Goal: Task Accomplishment & Management: Manage account settings

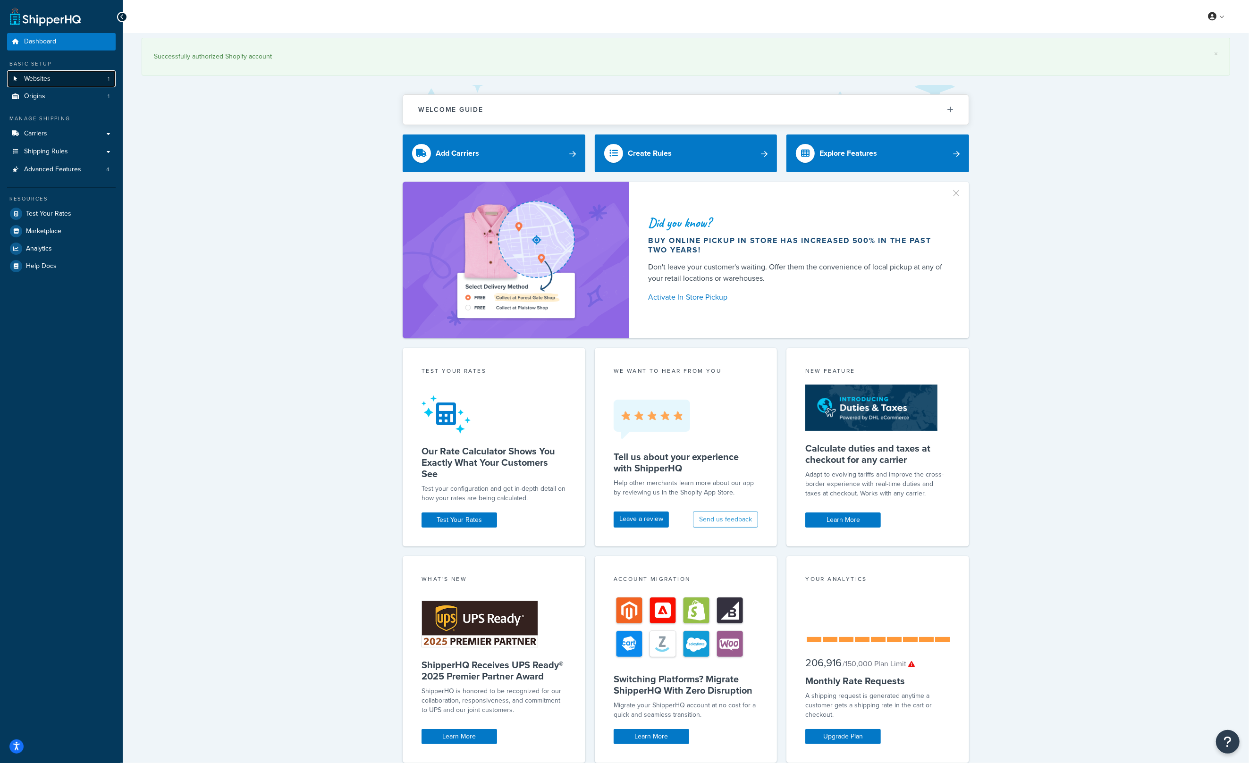
click at [61, 79] on link "Websites 1" at bounding box center [61, 78] width 109 height 17
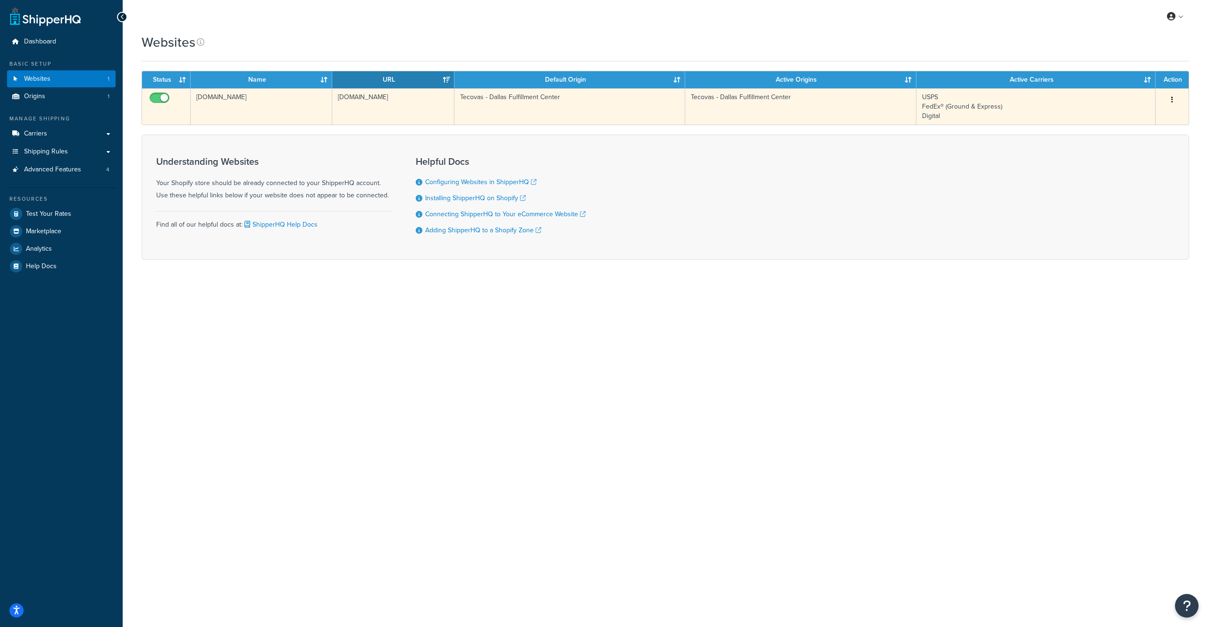
click at [1174, 96] on button "button" at bounding box center [1172, 100] width 13 height 15
click at [1140, 119] on link "Edit" at bounding box center [1134, 118] width 75 height 19
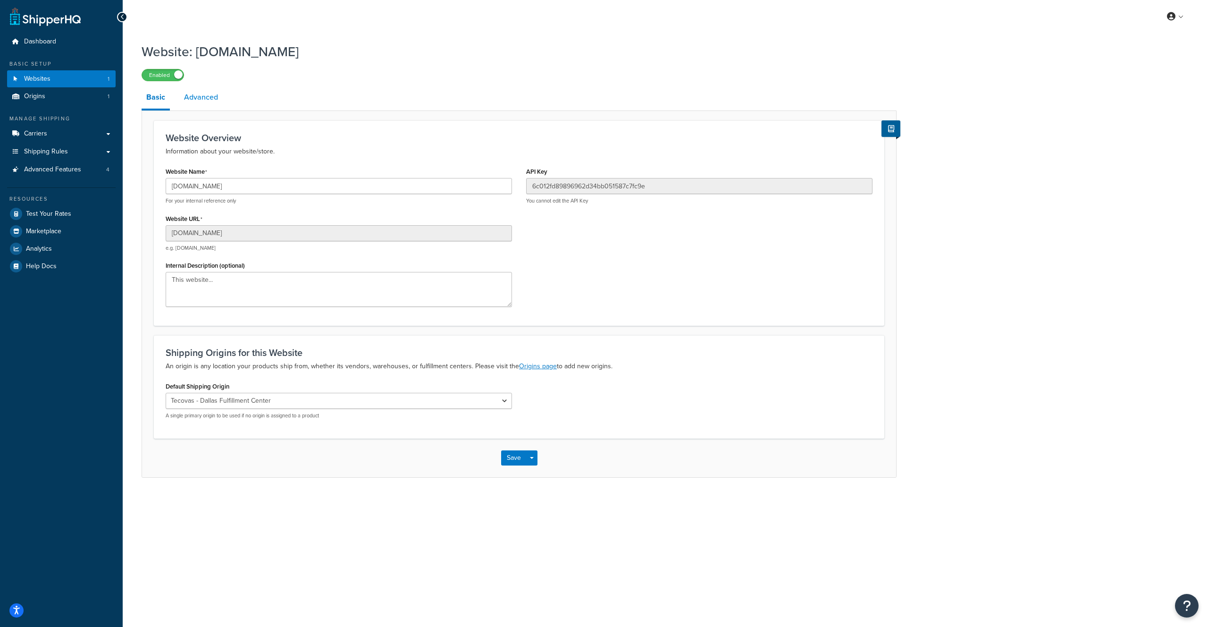
click at [199, 101] on link "Advanced" at bounding box center [200, 97] width 43 height 23
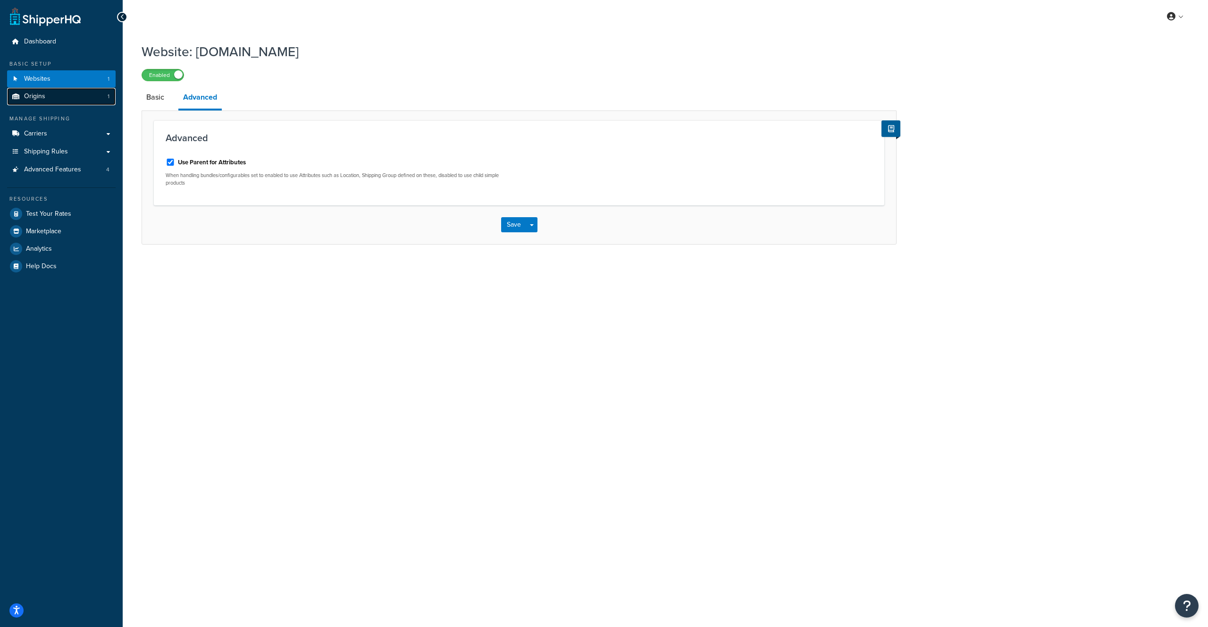
click at [59, 97] on link "Origins 1" at bounding box center [61, 96] width 109 height 17
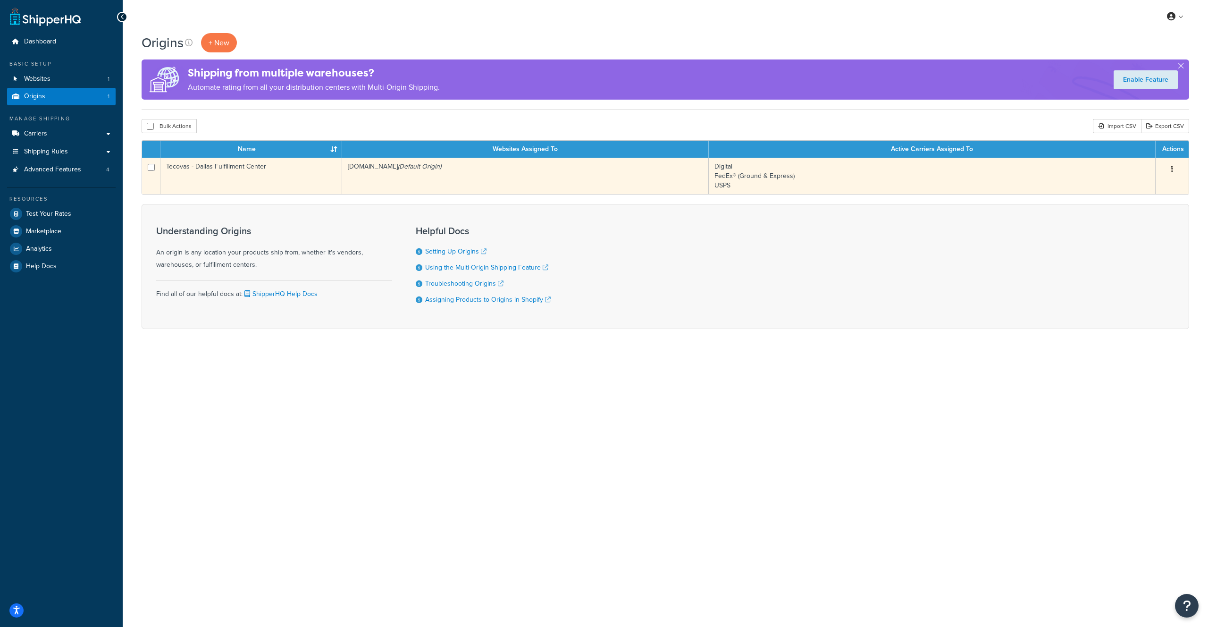
click at [1173, 169] on button "button" at bounding box center [1172, 169] width 13 height 15
click at [1153, 186] on link "Edit" at bounding box center [1141, 186] width 75 height 19
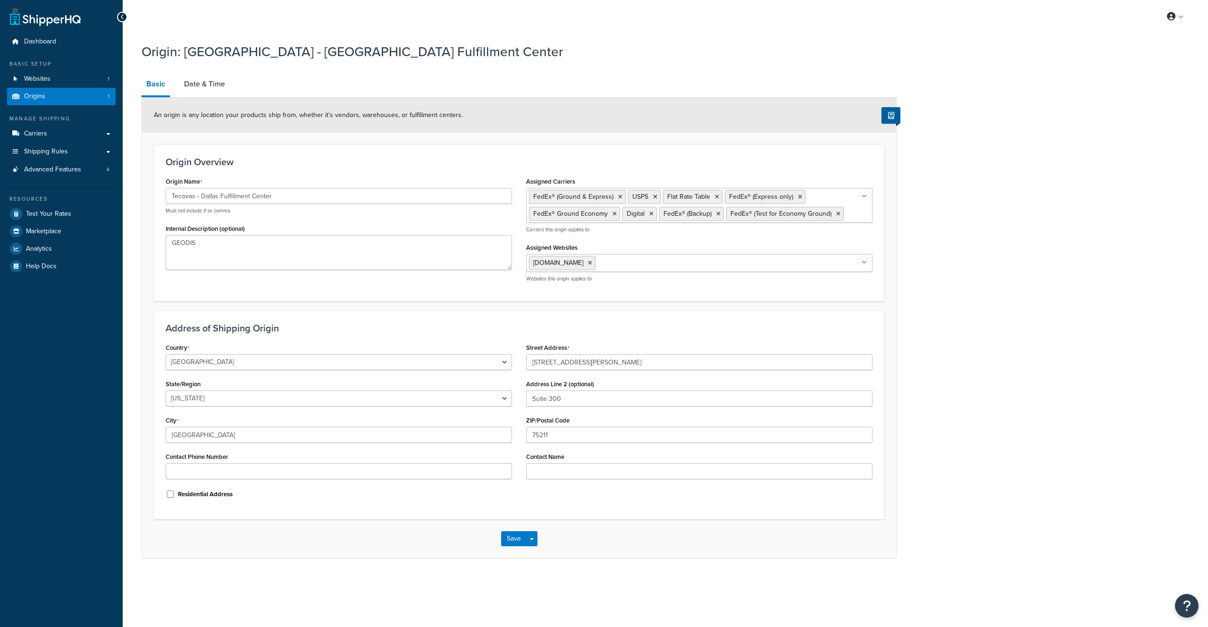
select select "43"
drag, startPoint x: 196, startPoint y: 81, endPoint x: 206, endPoint y: 82, distance: 9.5
click at [197, 81] on link "Date & Time" at bounding box center [204, 84] width 51 height 23
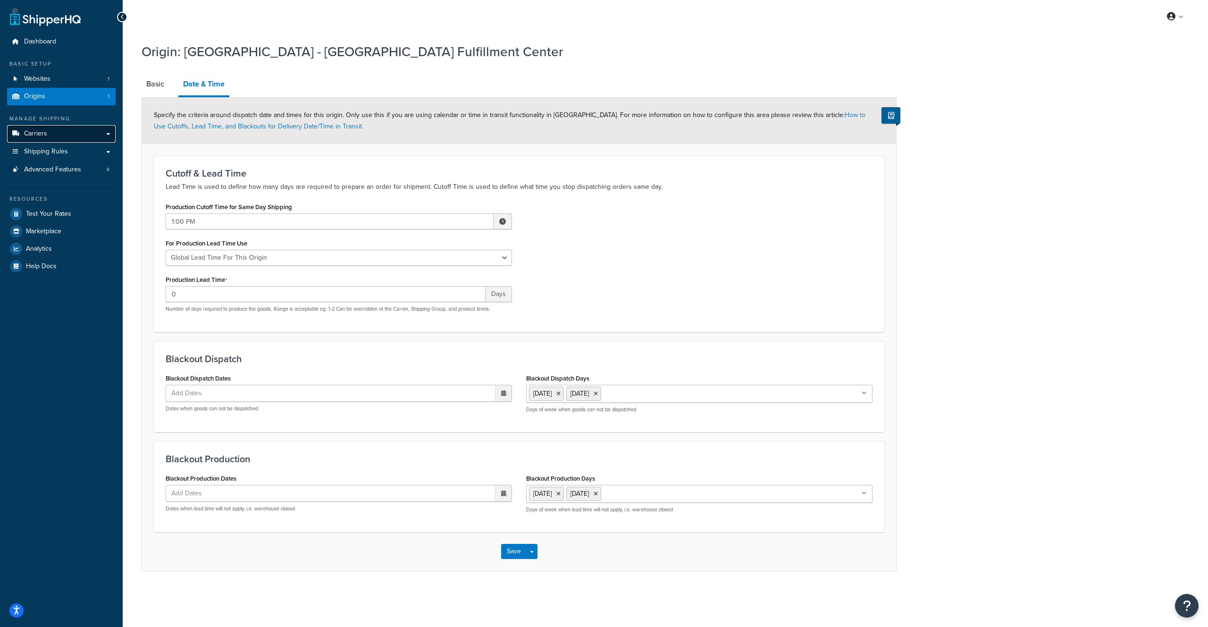
click at [45, 134] on span "Carriers" at bounding box center [35, 134] width 23 height 8
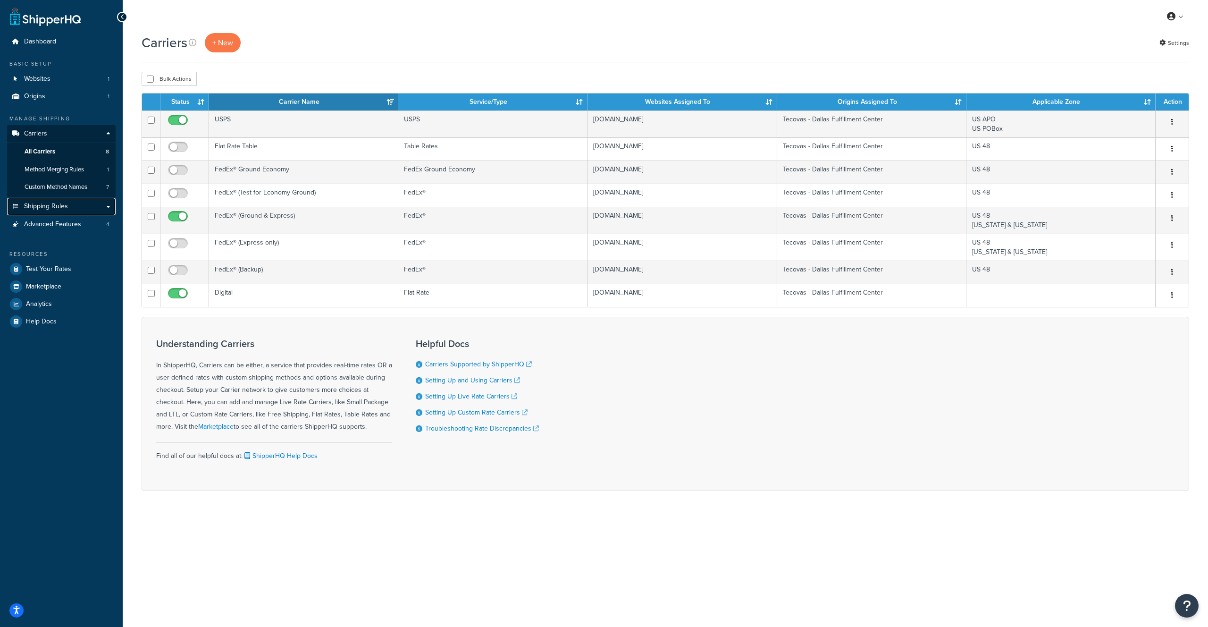
click at [108, 207] on link "Shipping Rules" at bounding box center [61, 206] width 109 height 17
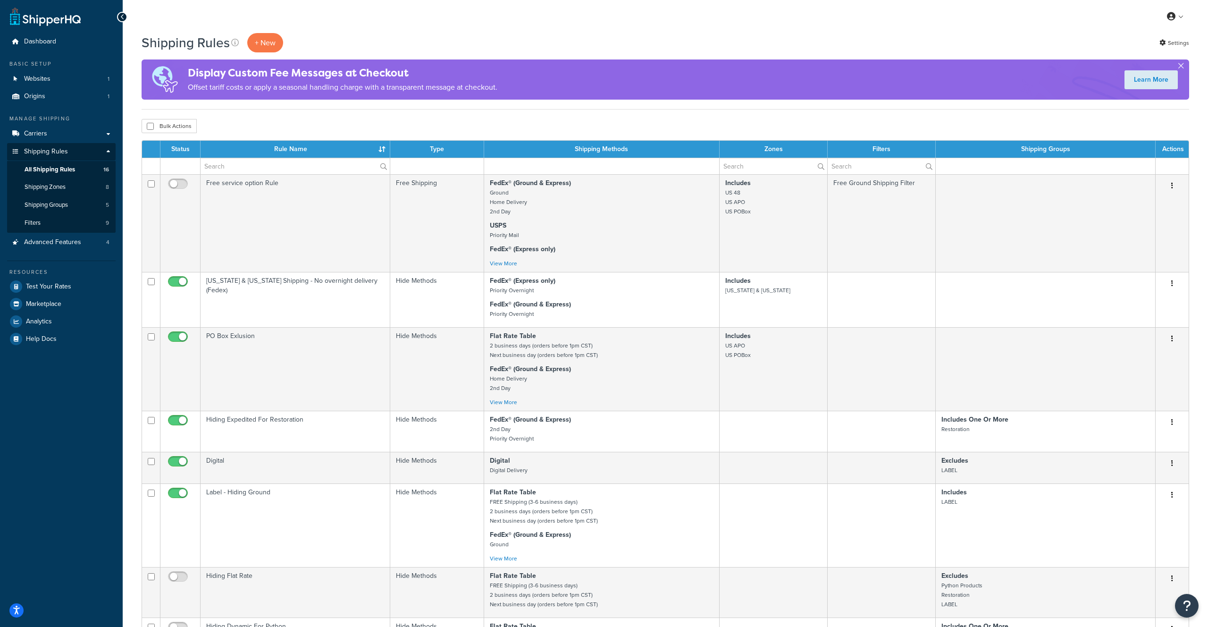
click at [1182, 67] on button "button" at bounding box center [1181, 68] width 2 height 2
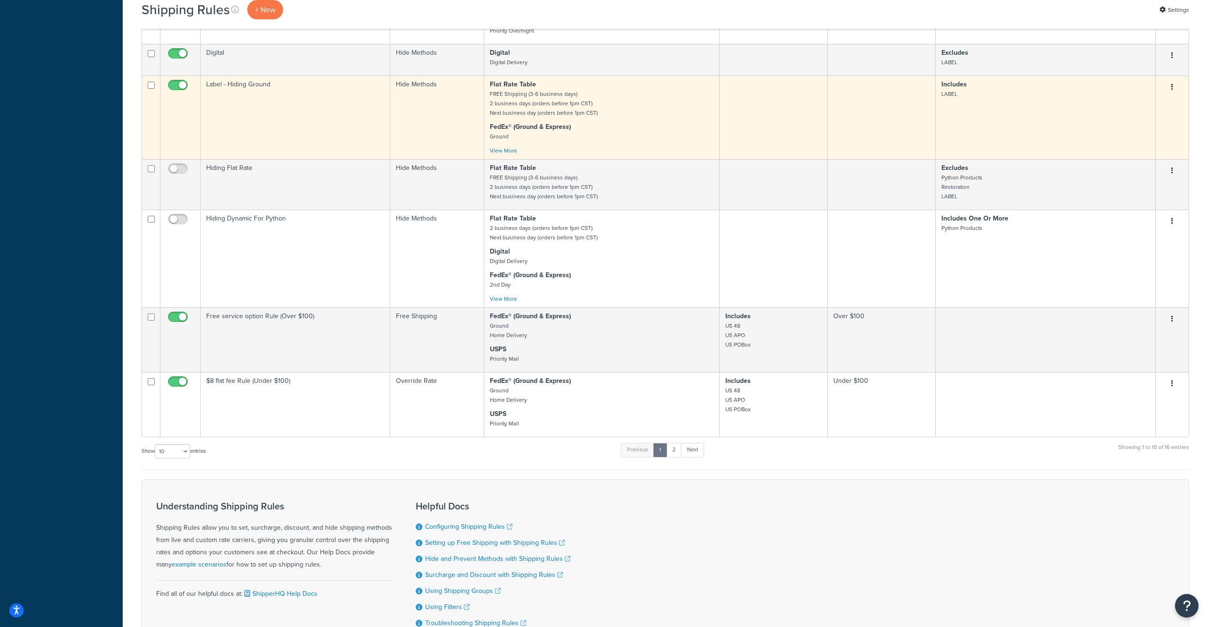
scroll to position [359, 0]
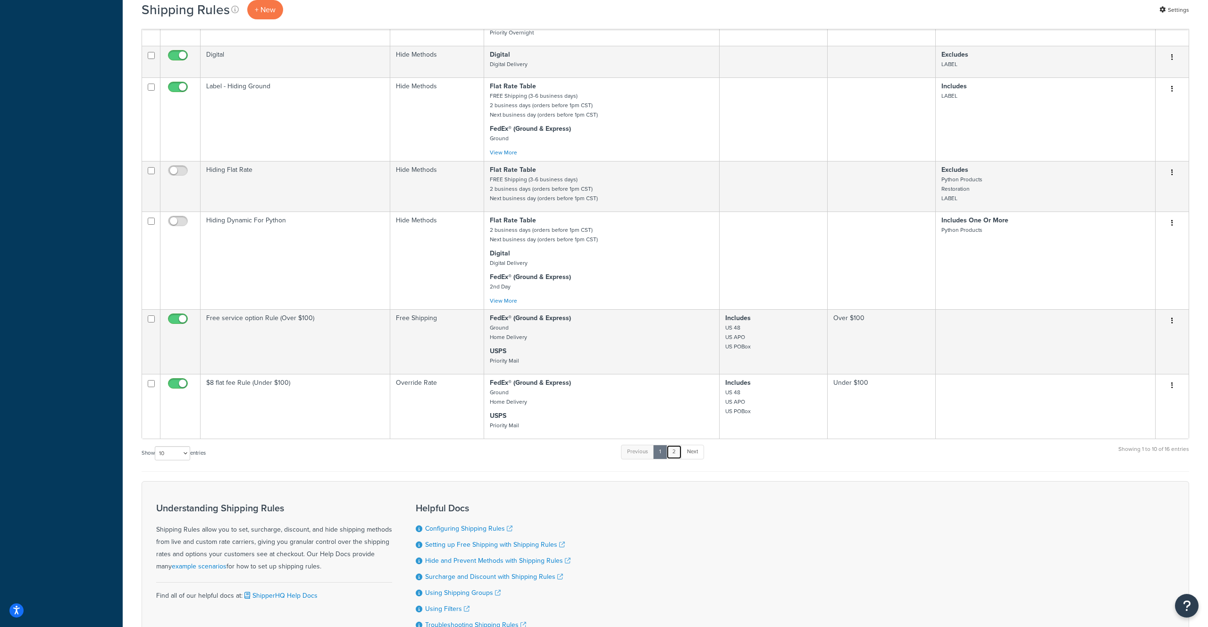
click at [673, 459] on link "2" at bounding box center [674, 452] width 16 height 14
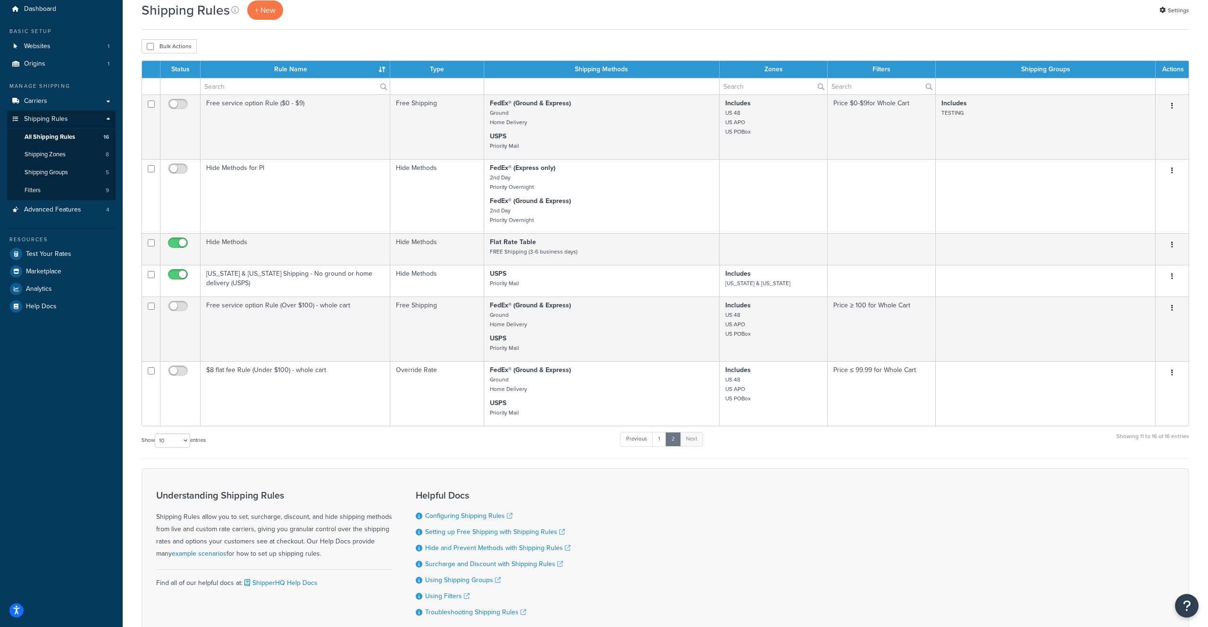
scroll to position [0, 0]
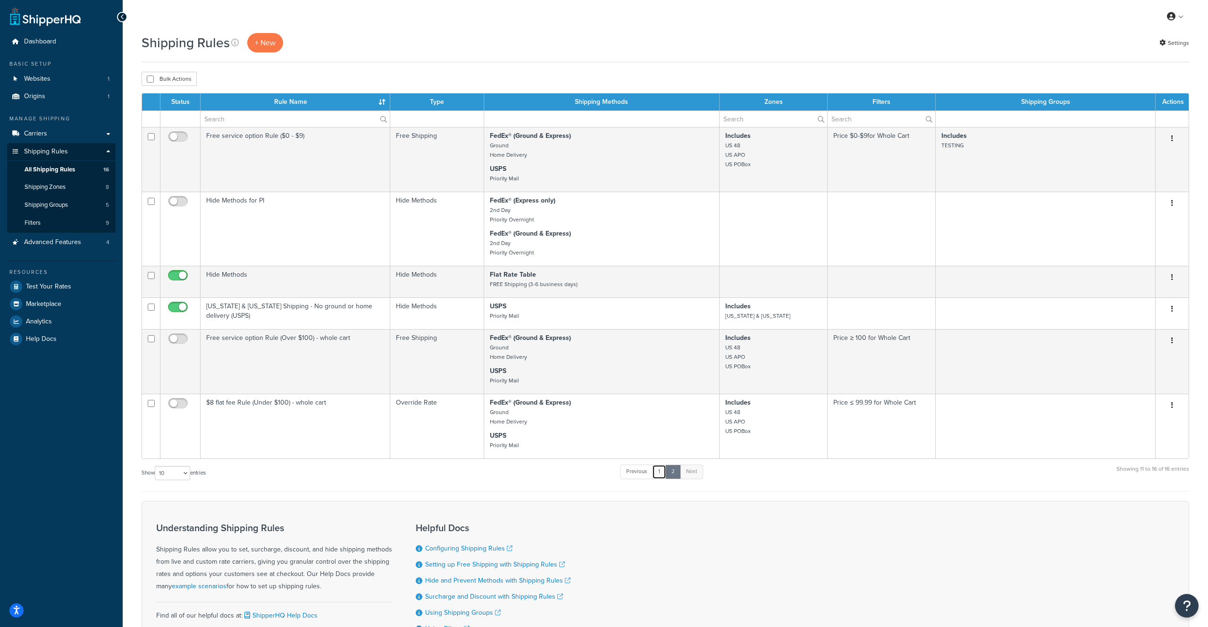
click at [664, 475] on link "1" at bounding box center [659, 471] width 14 height 14
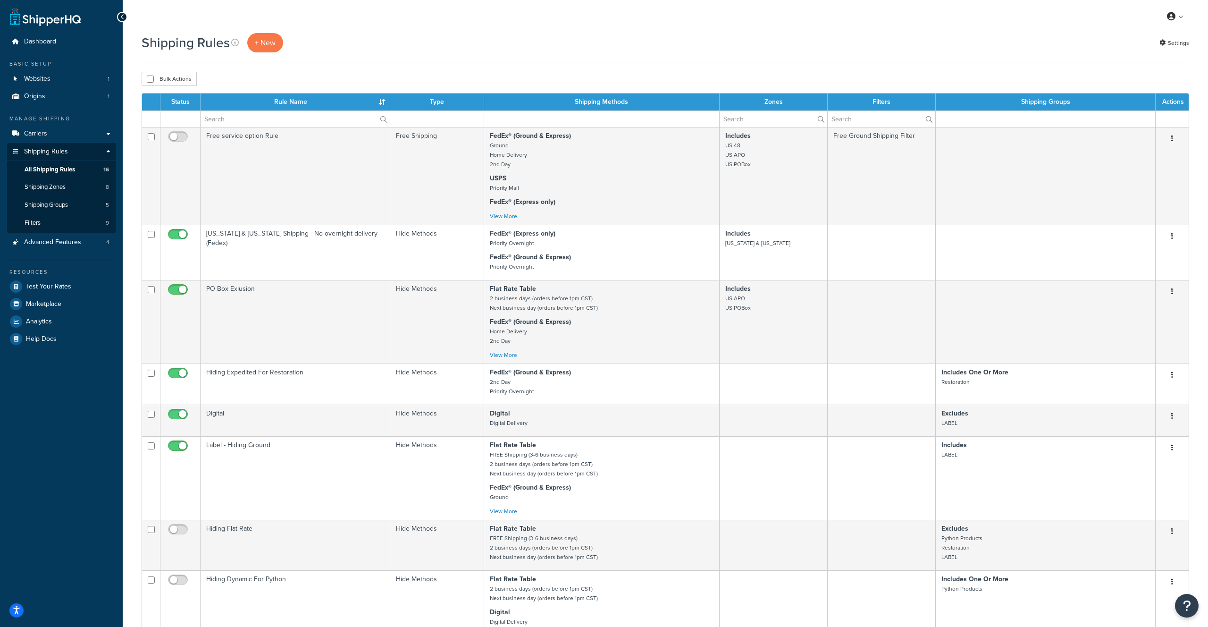
scroll to position [0, 0]
click at [32, 44] on span "Dashboard" at bounding box center [40, 41] width 32 height 8
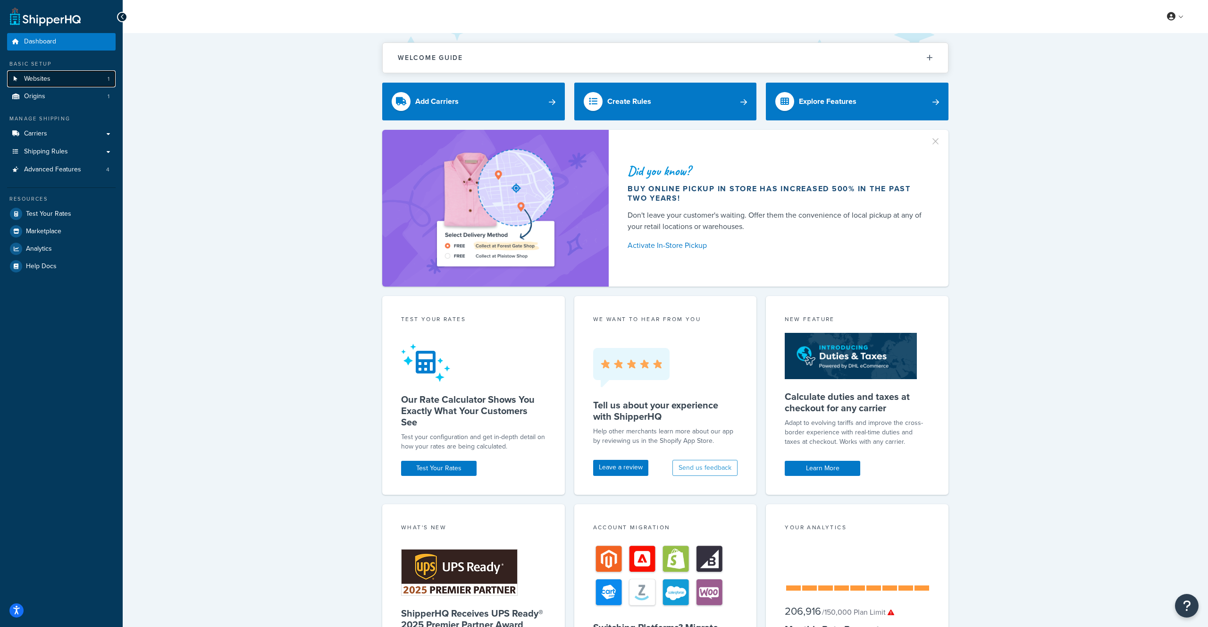
click at [50, 79] on span "Websites" at bounding box center [37, 79] width 26 height 8
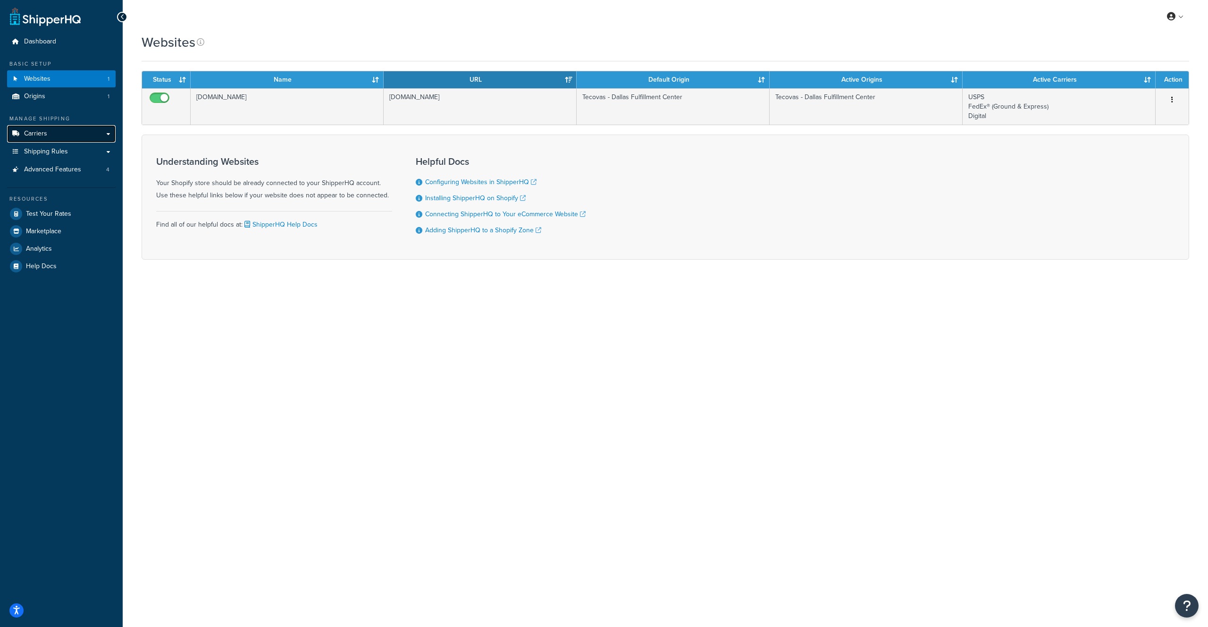
click at [102, 134] on link "Carriers" at bounding box center [61, 133] width 109 height 17
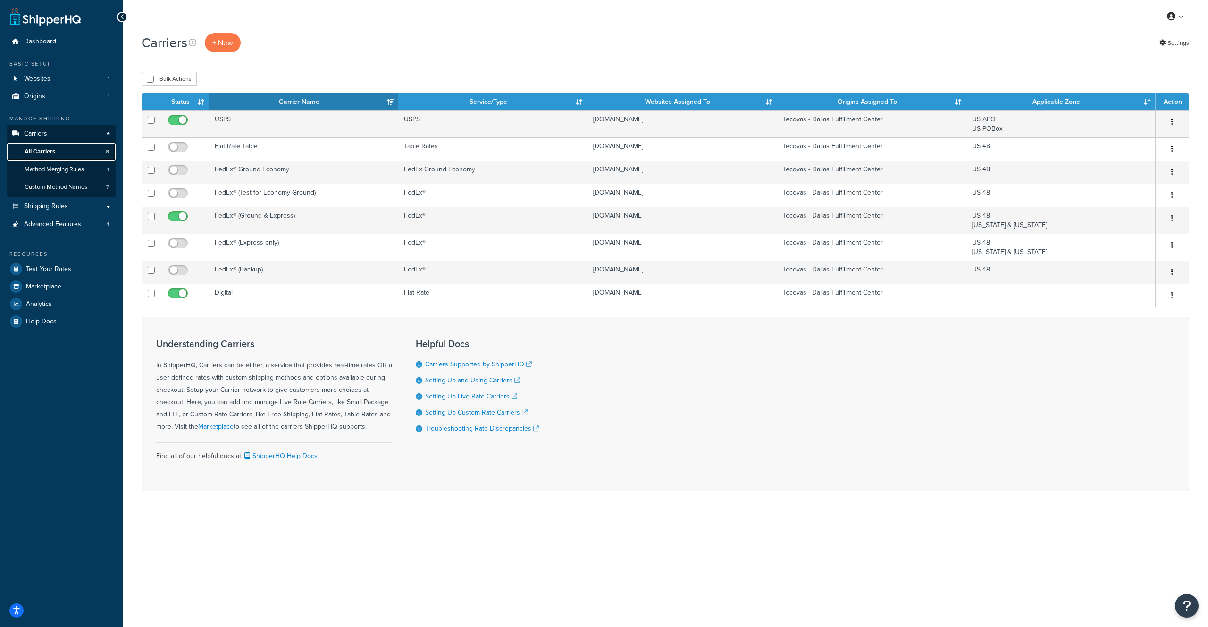
click at [41, 152] on span "All Carriers" at bounding box center [40, 152] width 31 height 8
click at [54, 170] on span "Method Merging Rules" at bounding box center [54, 170] width 59 height 8
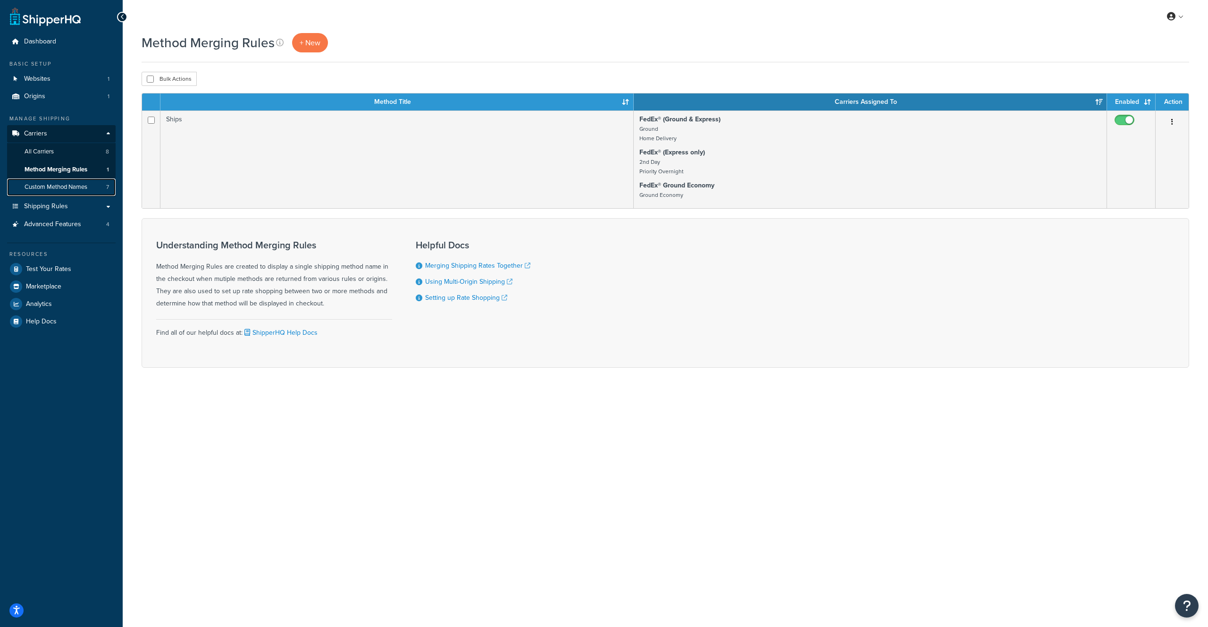
click at [69, 186] on span "Custom Method Names" at bounding box center [56, 187] width 63 height 8
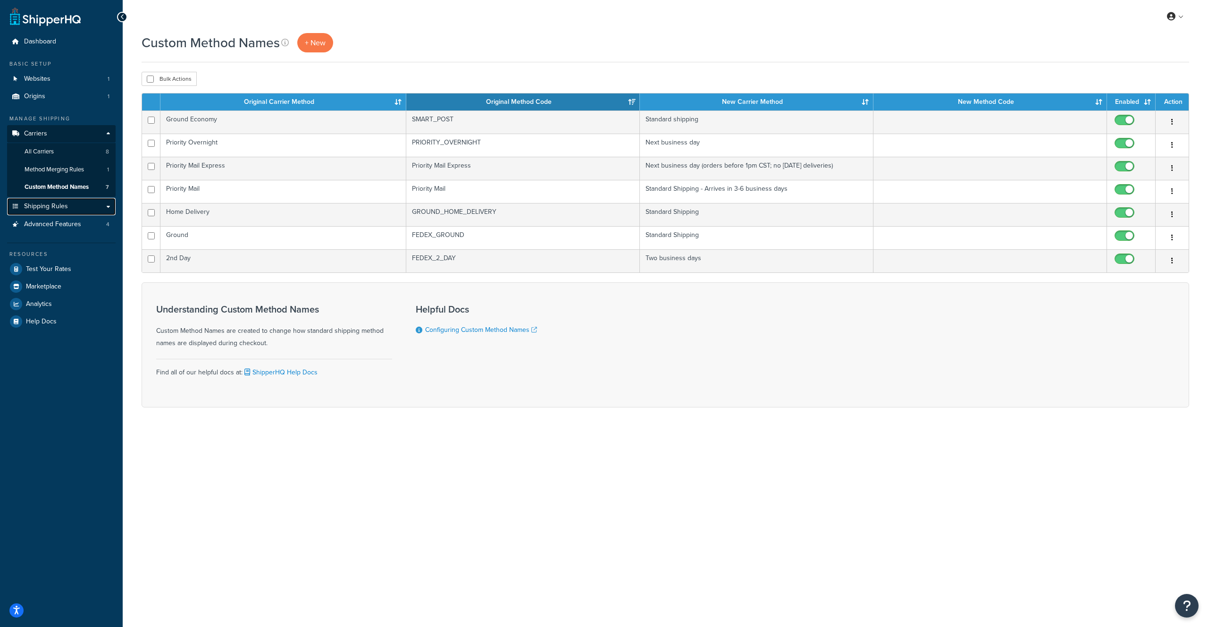
click at [61, 207] on span "Shipping Rules" at bounding box center [46, 206] width 44 height 8
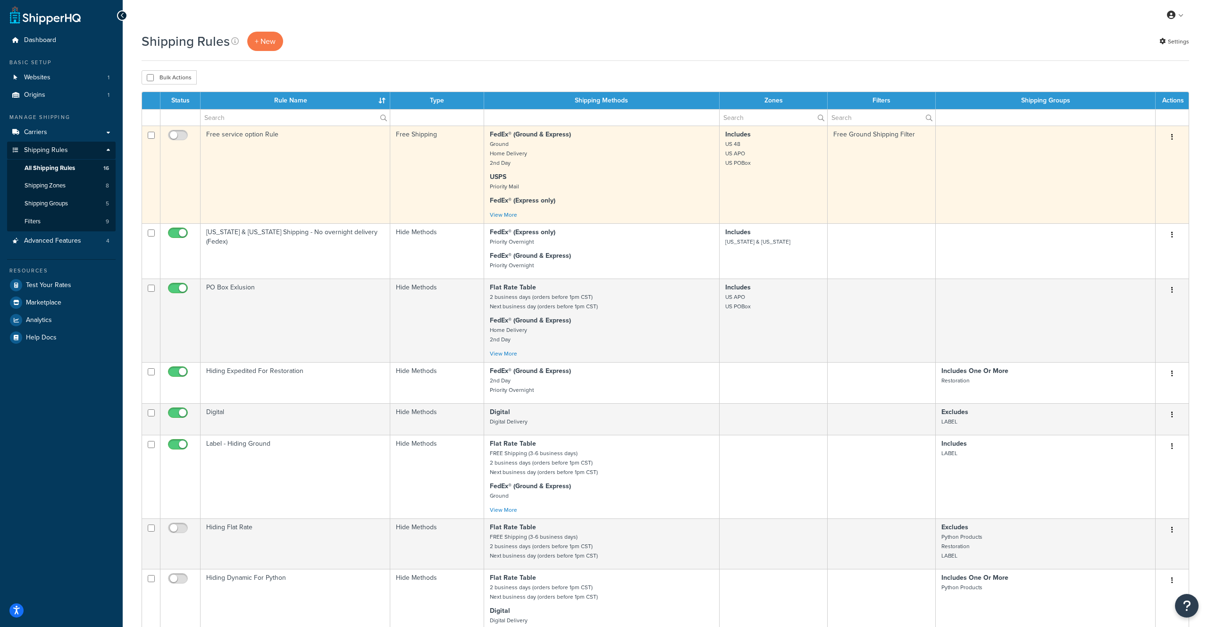
scroll to position [3, 0]
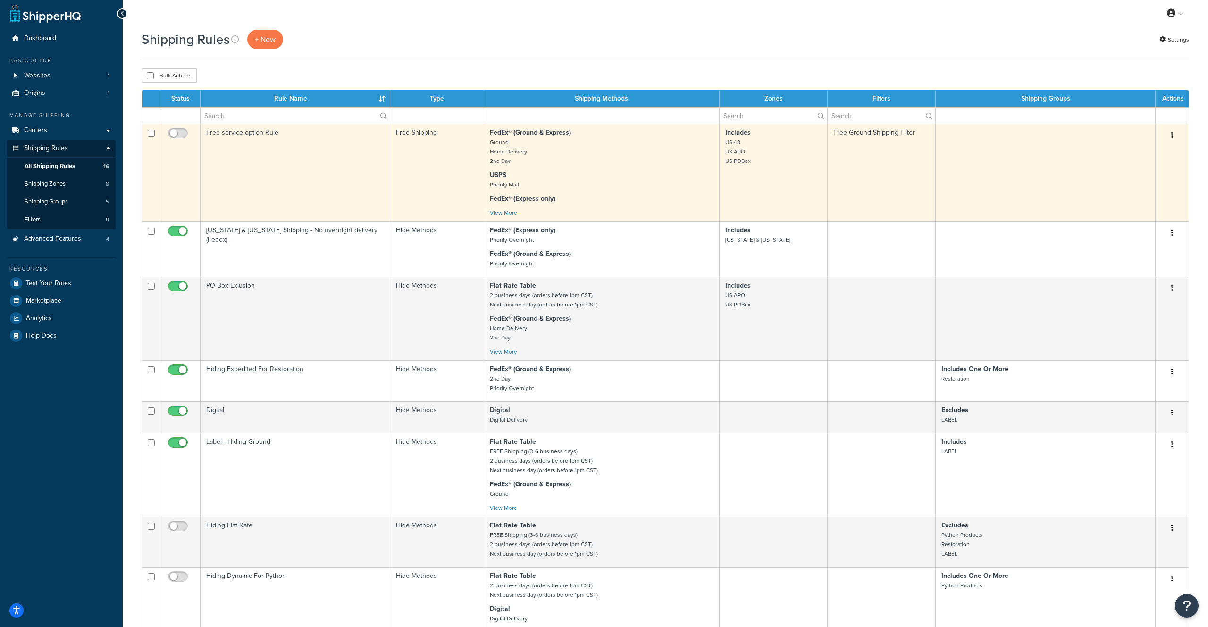
click at [1172, 136] on icon "button" at bounding box center [1173, 135] width 2 height 7
click at [1165, 152] on link "Edit" at bounding box center [1141, 152] width 75 height 19
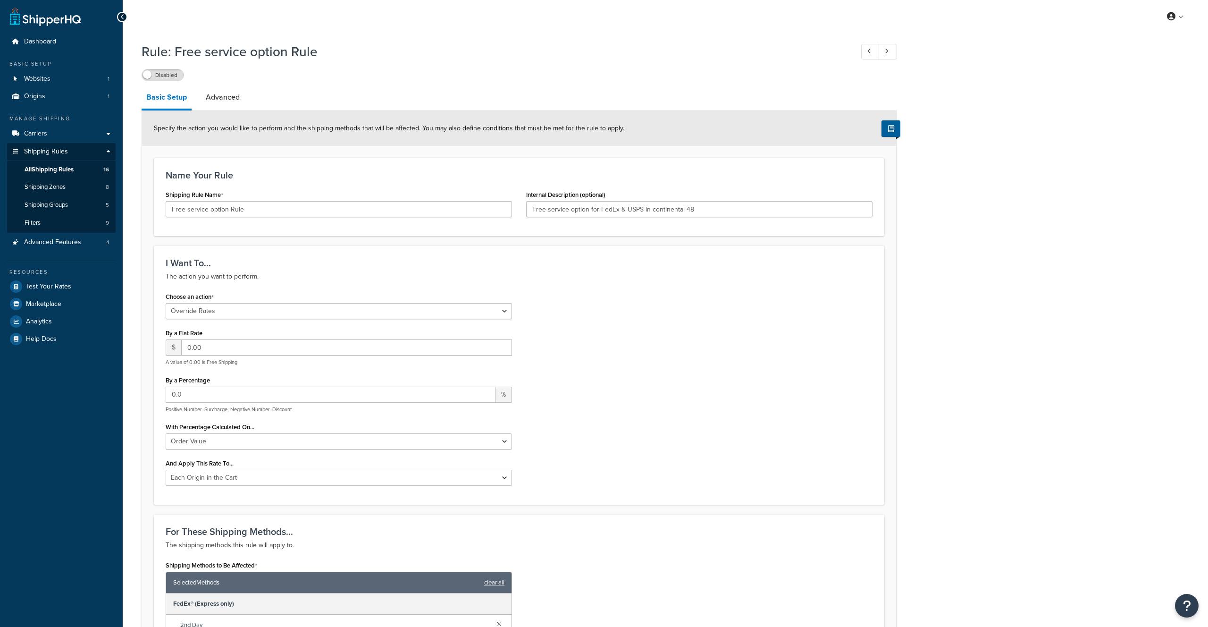
select select "OVERRIDE"
select select "LOCATION"
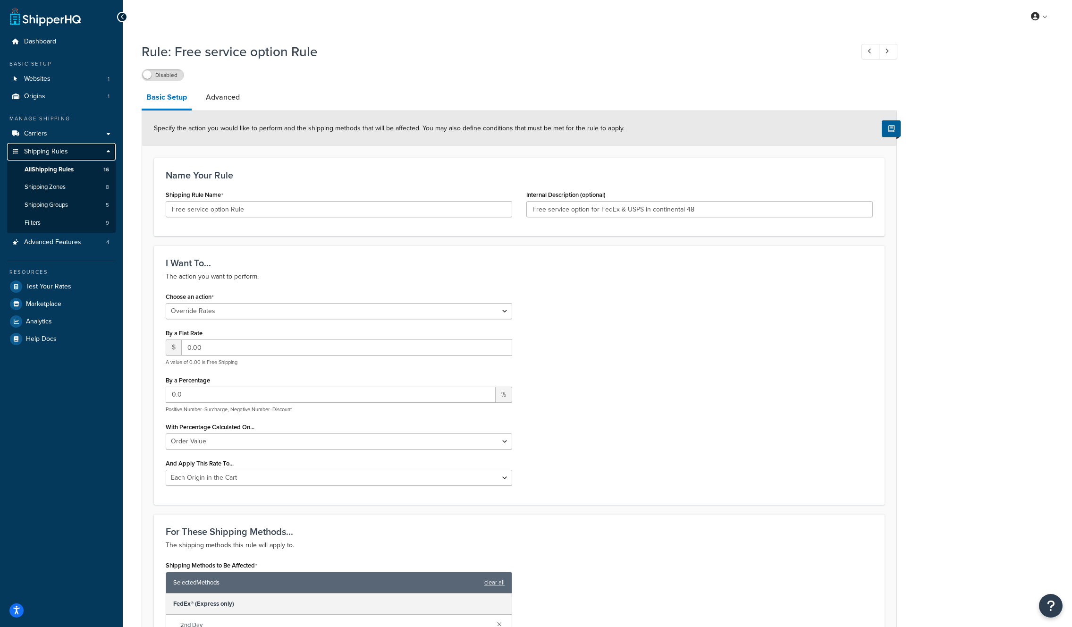
click at [108, 151] on link "Shipping Rules" at bounding box center [61, 151] width 109 height 17
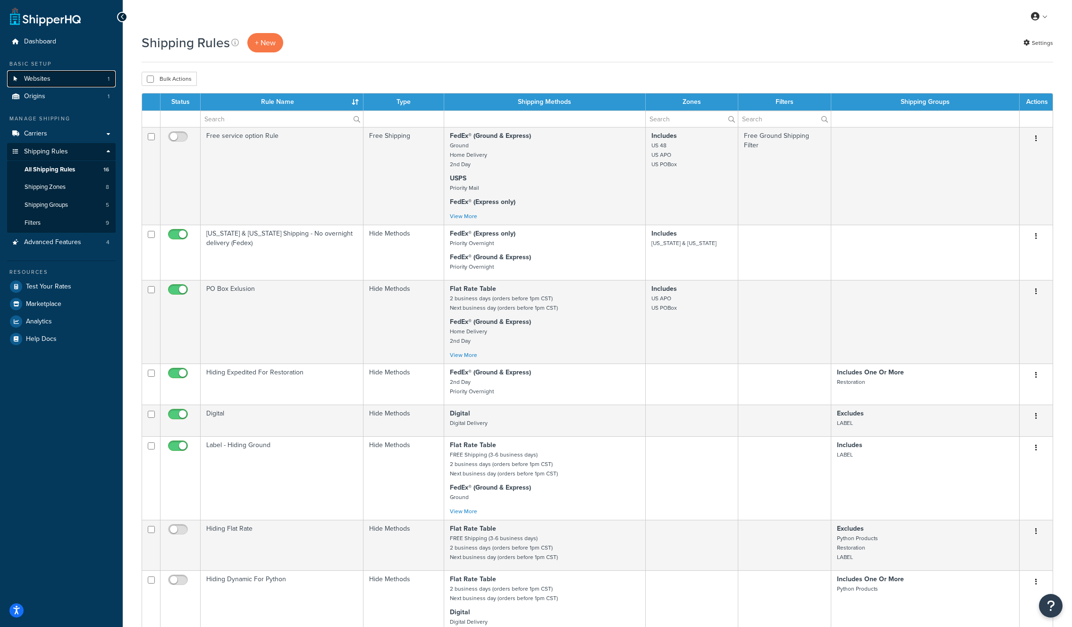
click at [47, 81] on span "Websites" at bounding box center [37, 79] width 26 height 8
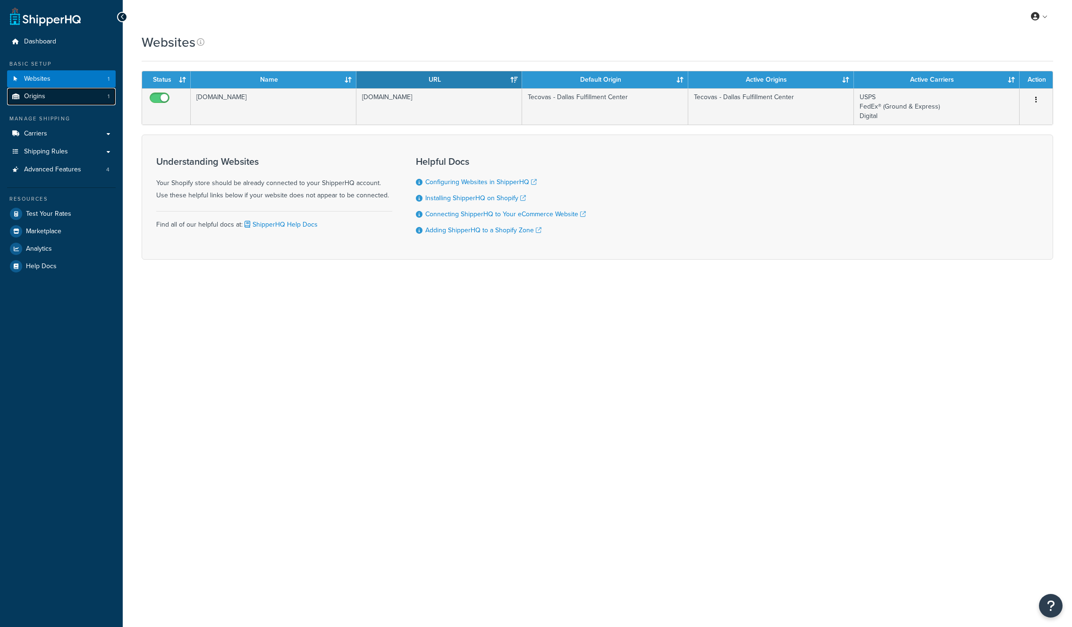
click at [57, 98] on link "Origins 1" at bounding box center [61, 96] width 109 height 17
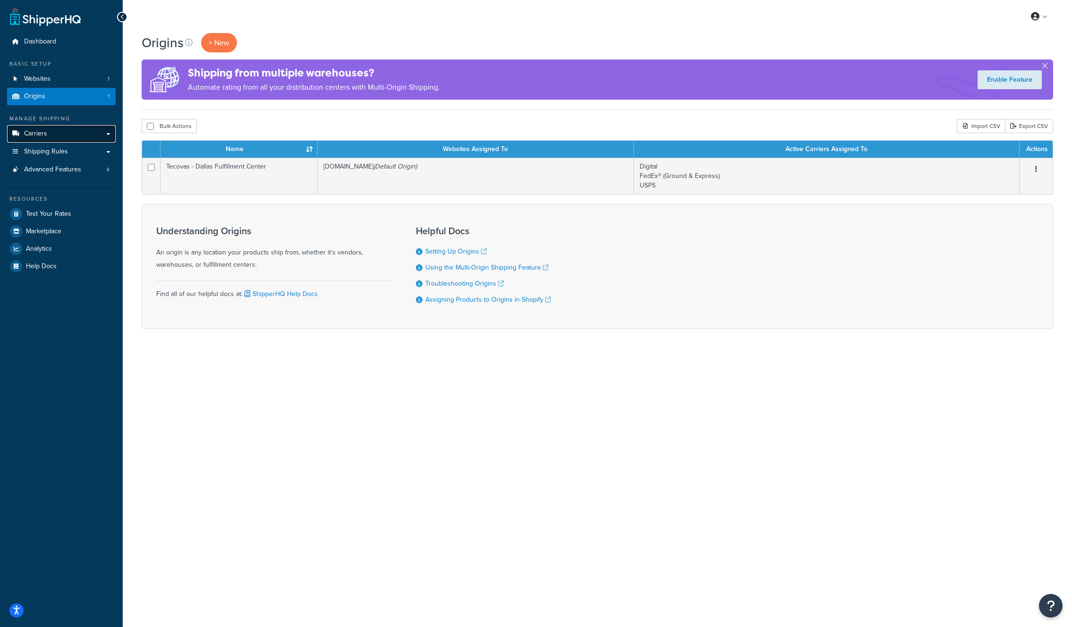
click at [104, 139] on link "Carriers" at bounding box center [61, 133] width 109 height 17
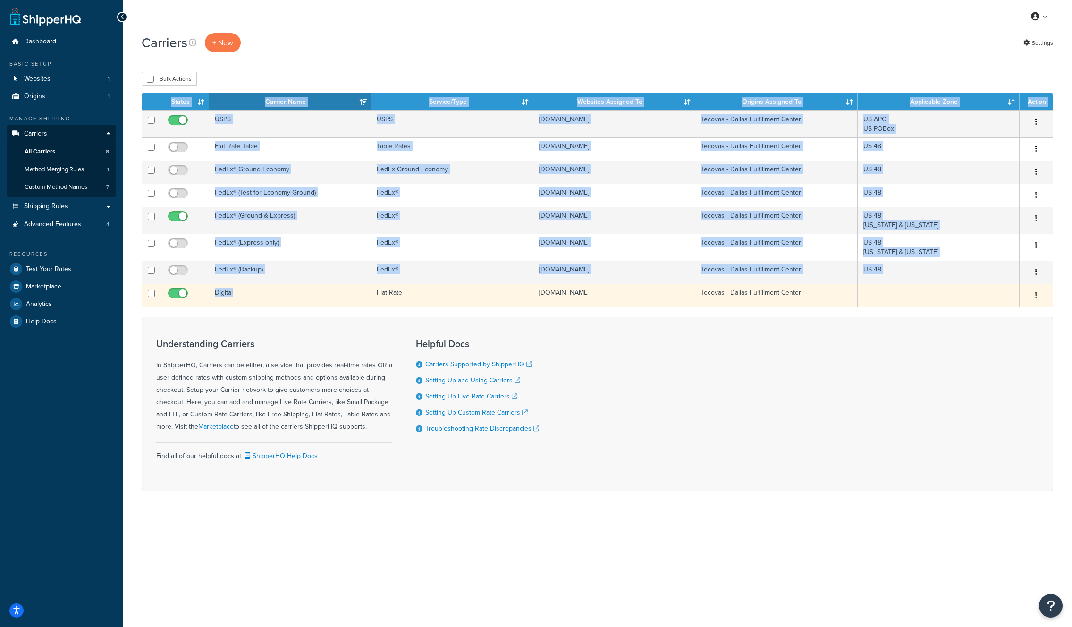
drag, startPoint x: 235, startPoint y: 72, endPoint x: 275, endPoint y: 295, distance: 226.0
click at [275, 295] on div "Carriers + New Settings Bulk Actions Duplicate [GEOGRAPHIC_DATA] Contact Us Sen…" at bounding box center [597, 278] width 949 height 491
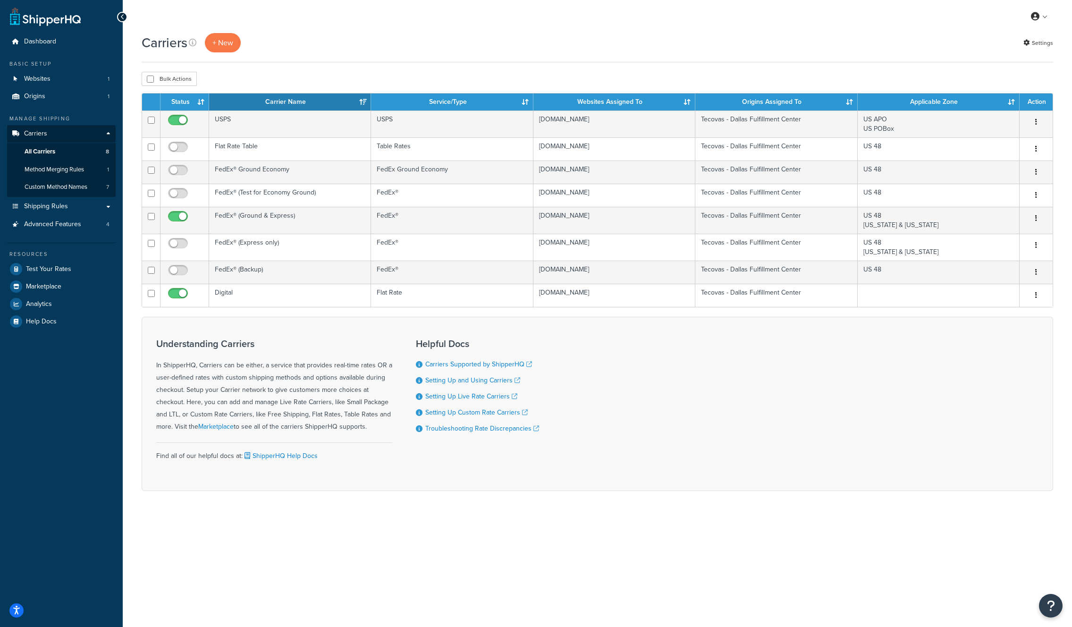
click at [666, 377] on div "Understanding Carriers In ShipperHQ, Carriers can be either, a service that pro…" at bounding box center [597, 404] width 911 height 174
click at [1042, 42] on link "Settings" at bounding box center [1038, 42] width 30 height 13
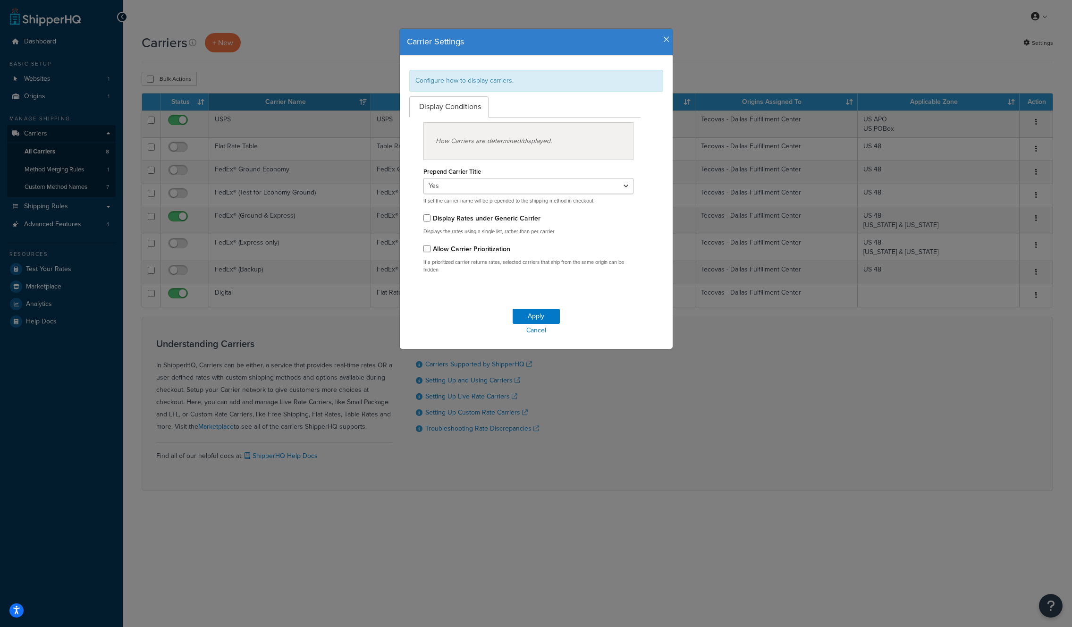
click at [970, 46] on div "Carrier Settings Configure how to display carriers. Display Conditions How Carr…" at bounding box center [536, 313] width 1072 height 627
click at [667, 38] on icon "button" at bounding box center [666, 39] width 7 height 8
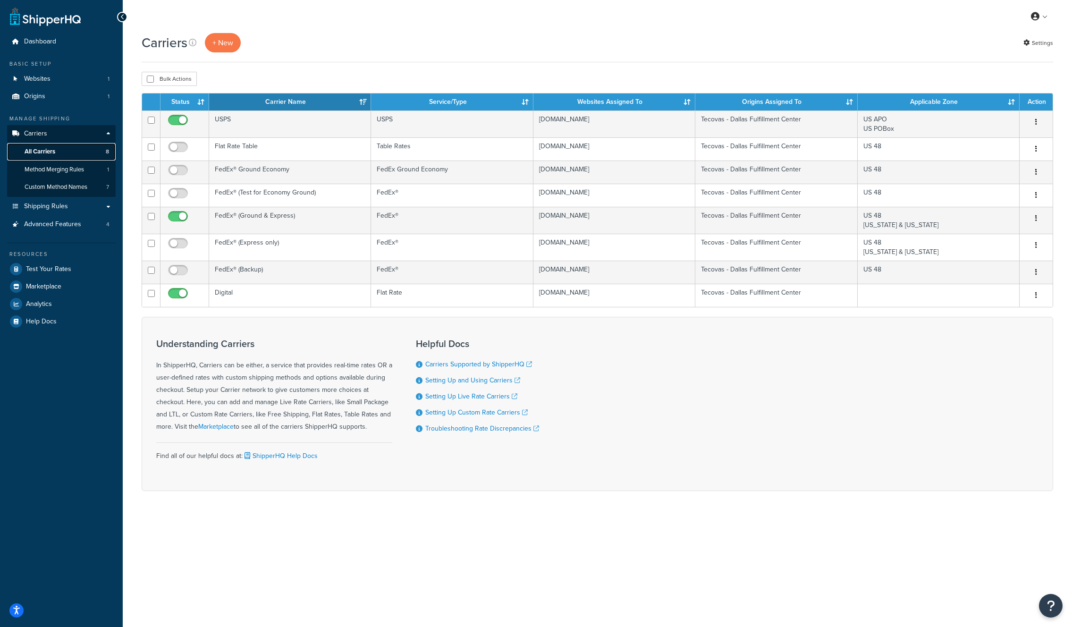
click at [46, 150] on span "All Carriers" at bounding box center [40, 152] width 31 height 8
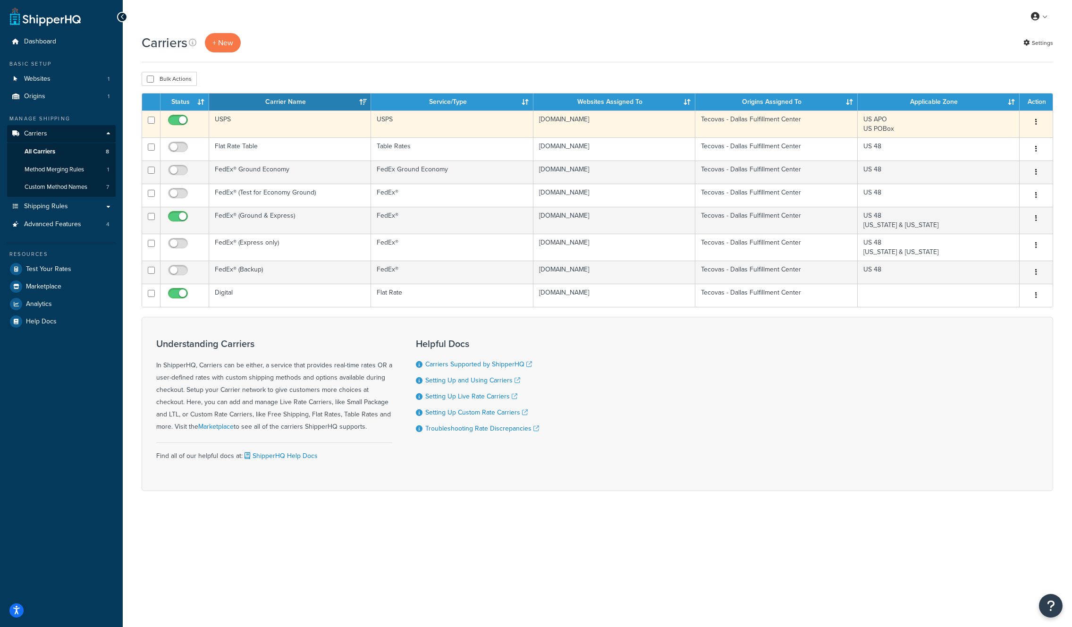
click at [1038, 123] on button "button" at bounding box center [1035, 122] width 13 height 15
click at [988, 139] on link "Edit" at bounding box center [998, 141] width 75 height 19
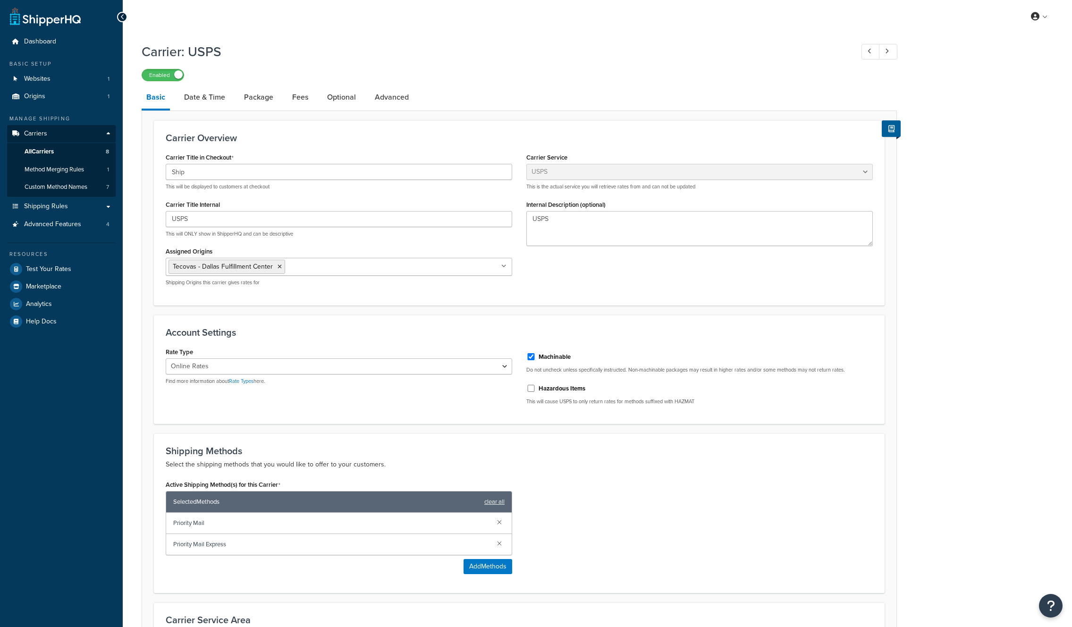
select select "usps"
select select "ONLINE"
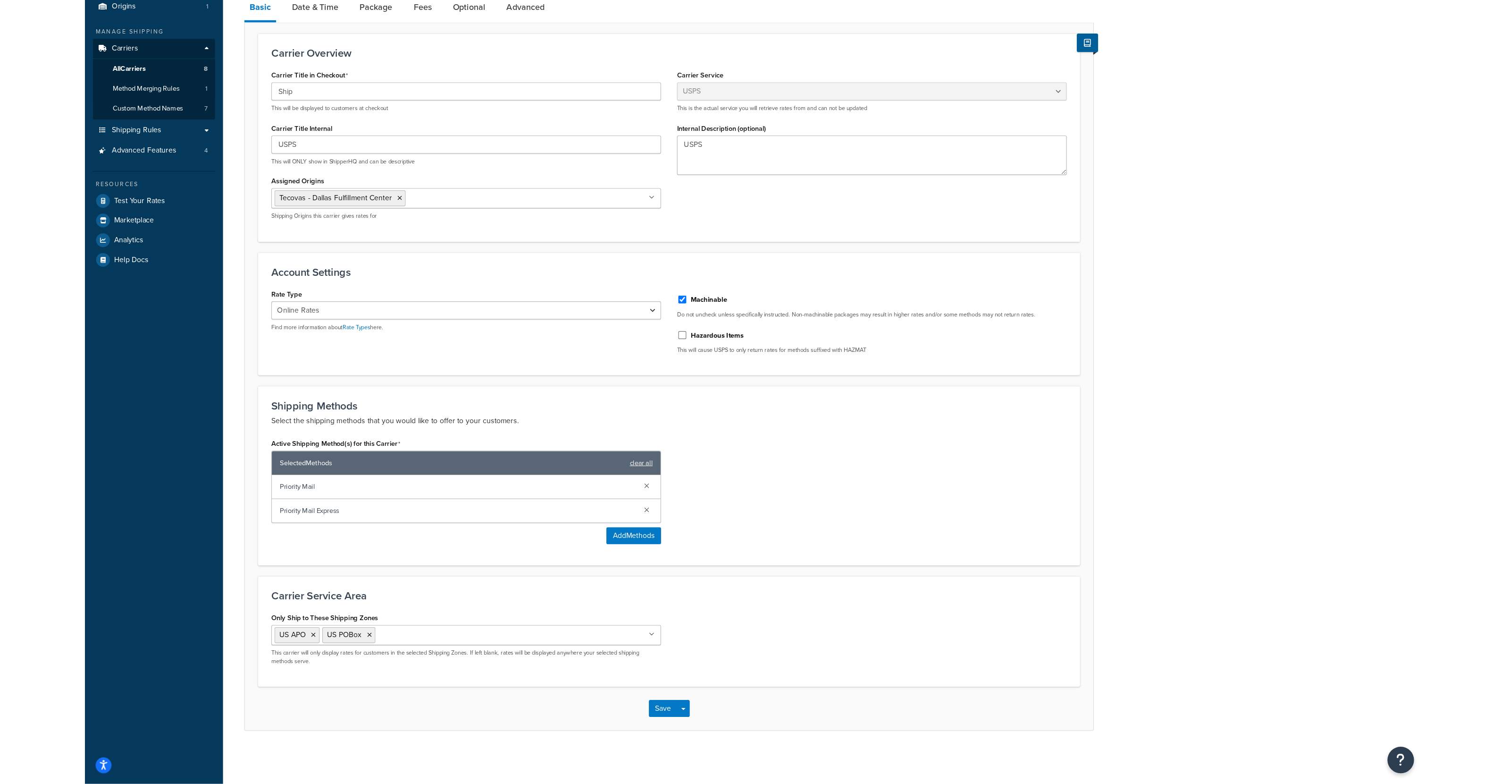
scroll to position [6, 0]
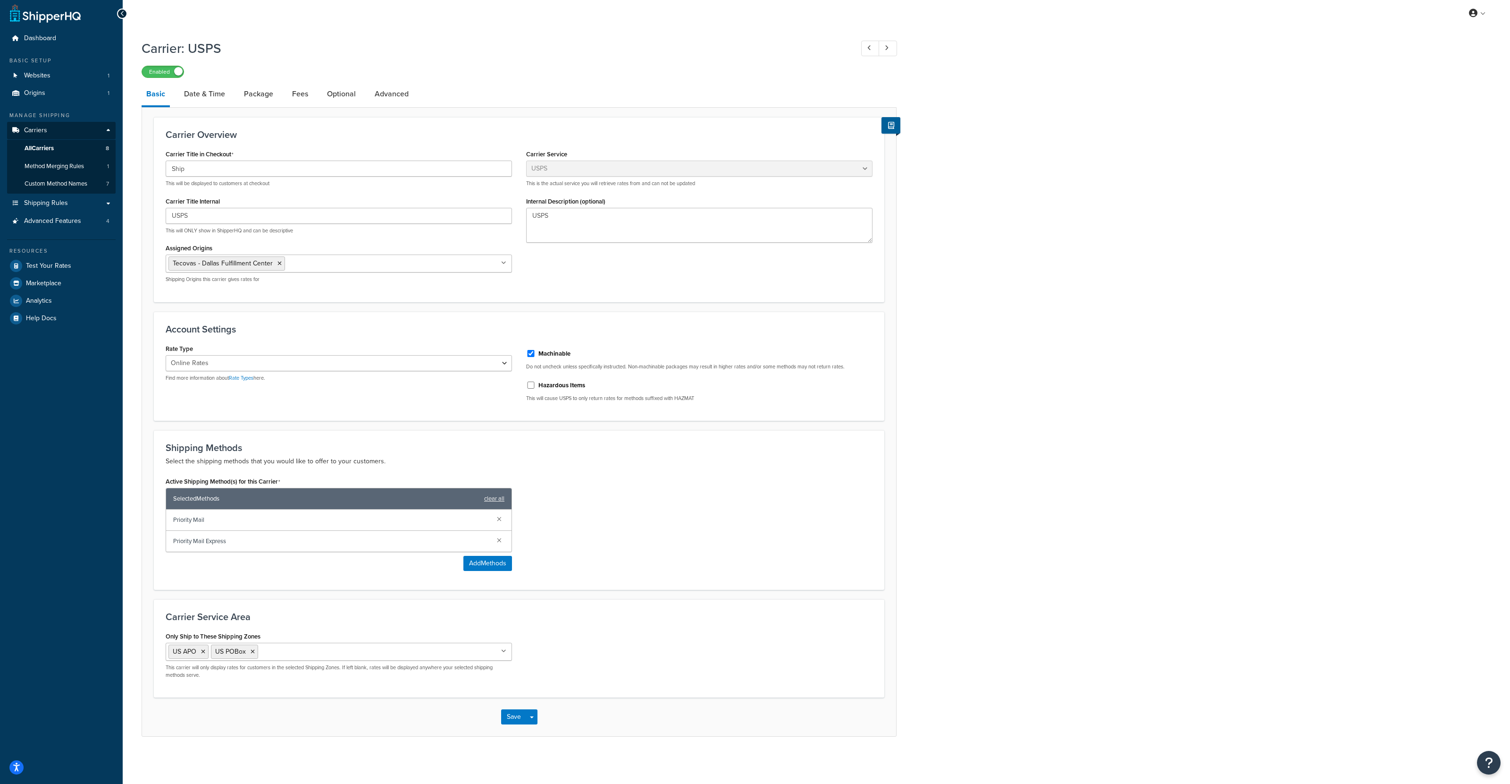
drag, startPoint x: 205, startPoint y: 91, endPoint x: 238, endPoint y: 102, distance: 34.8
click at [205, 91] on link "Date & Time" at bounding box center [204, 94] width 51 height 23
select select "MEd"
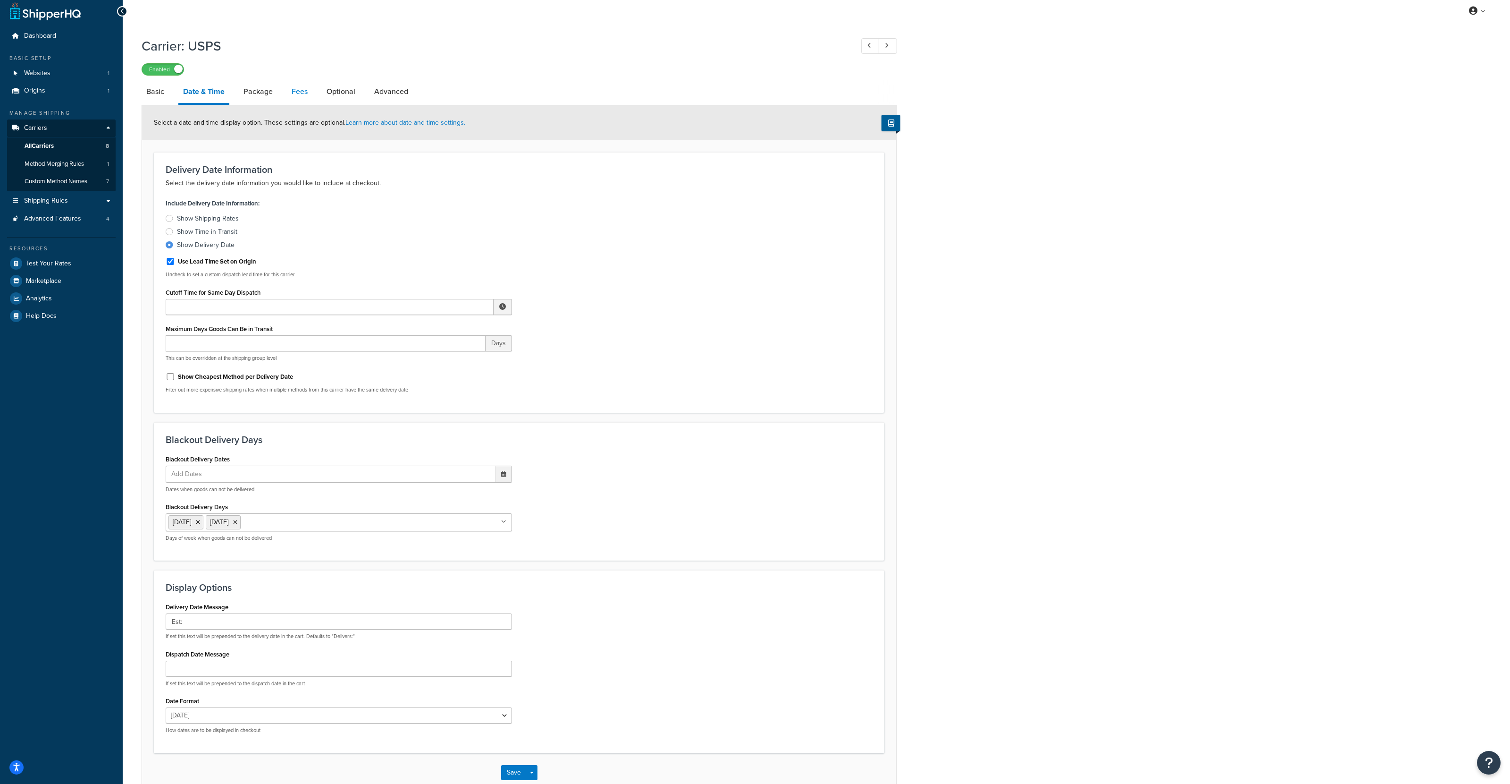
drag, startPoint x: 255, startPoint y: 85, endPoint x: 293, endPoint y: 94, distance: 38.8
click at [255, 85] on link "Package" at bounding box center [258, 91] width 39 height 23
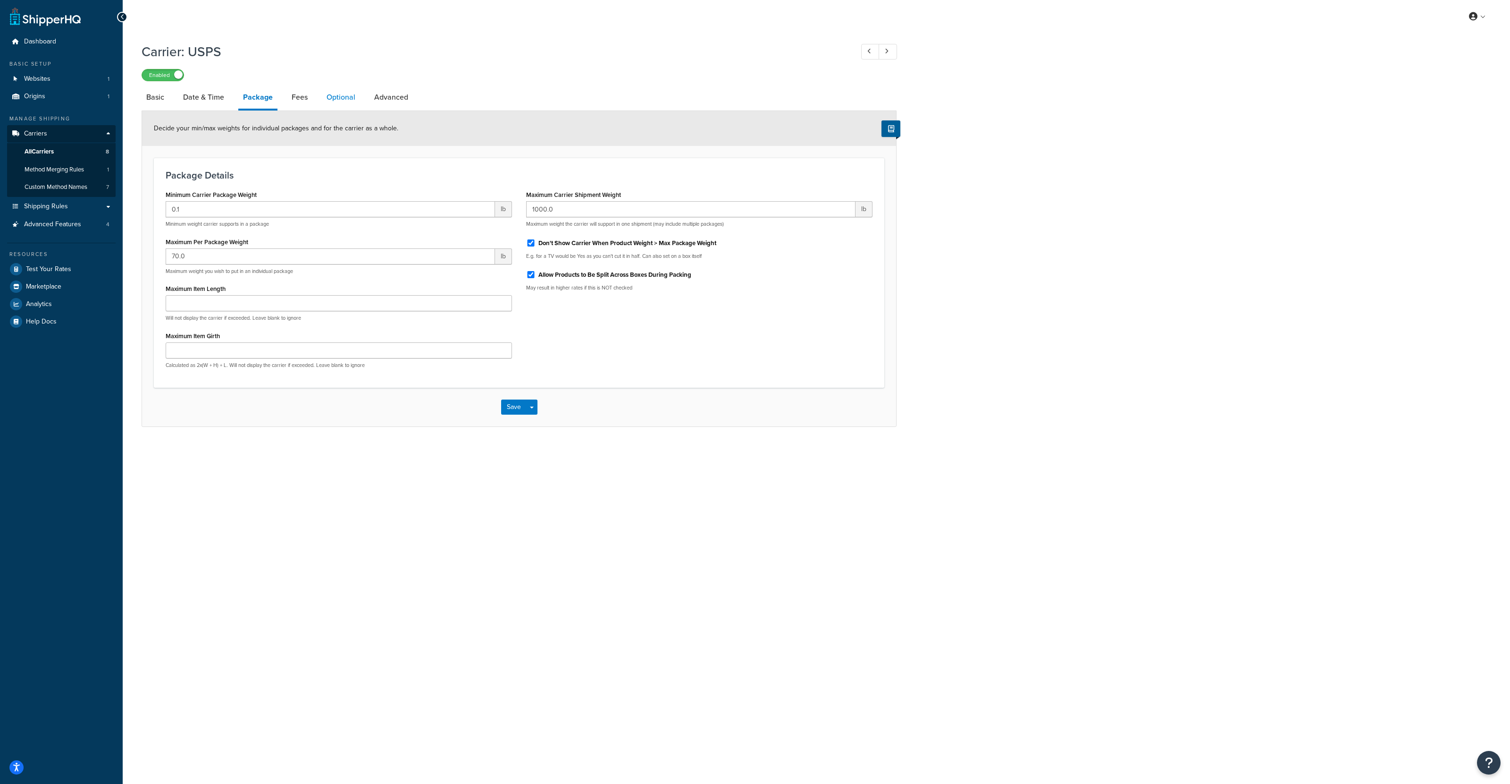
drag, startPoint x: 295, startPoint y: 97, endPoint x: 330, endPoint y: 104, distance: 35.5
click at [295, 97] on link "Fees" at bounding box center [299, 97] width 25 height 23
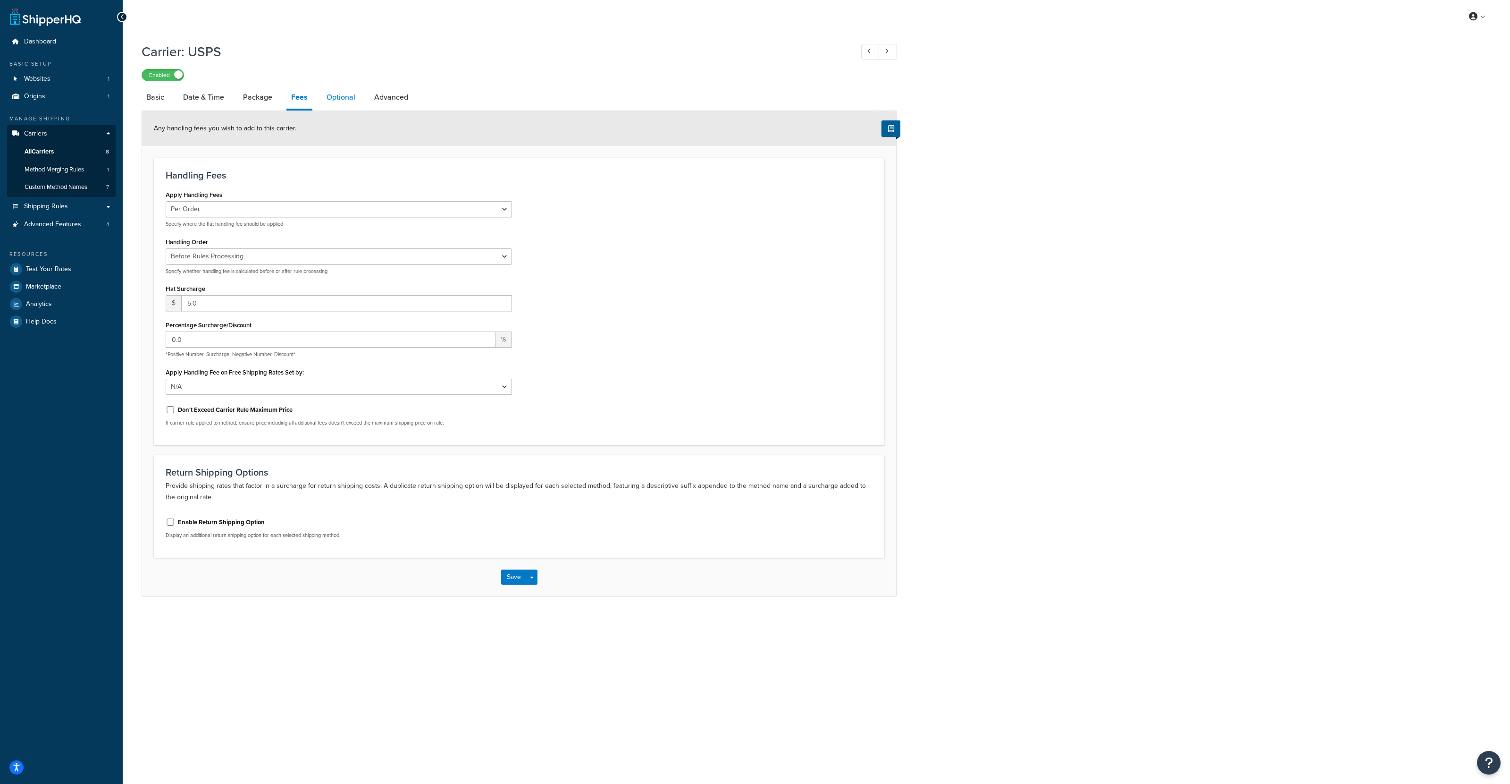
click at [344, 97] on link "Optional" at bounding box center [341, 97] width 38 height 23
select select "57508"
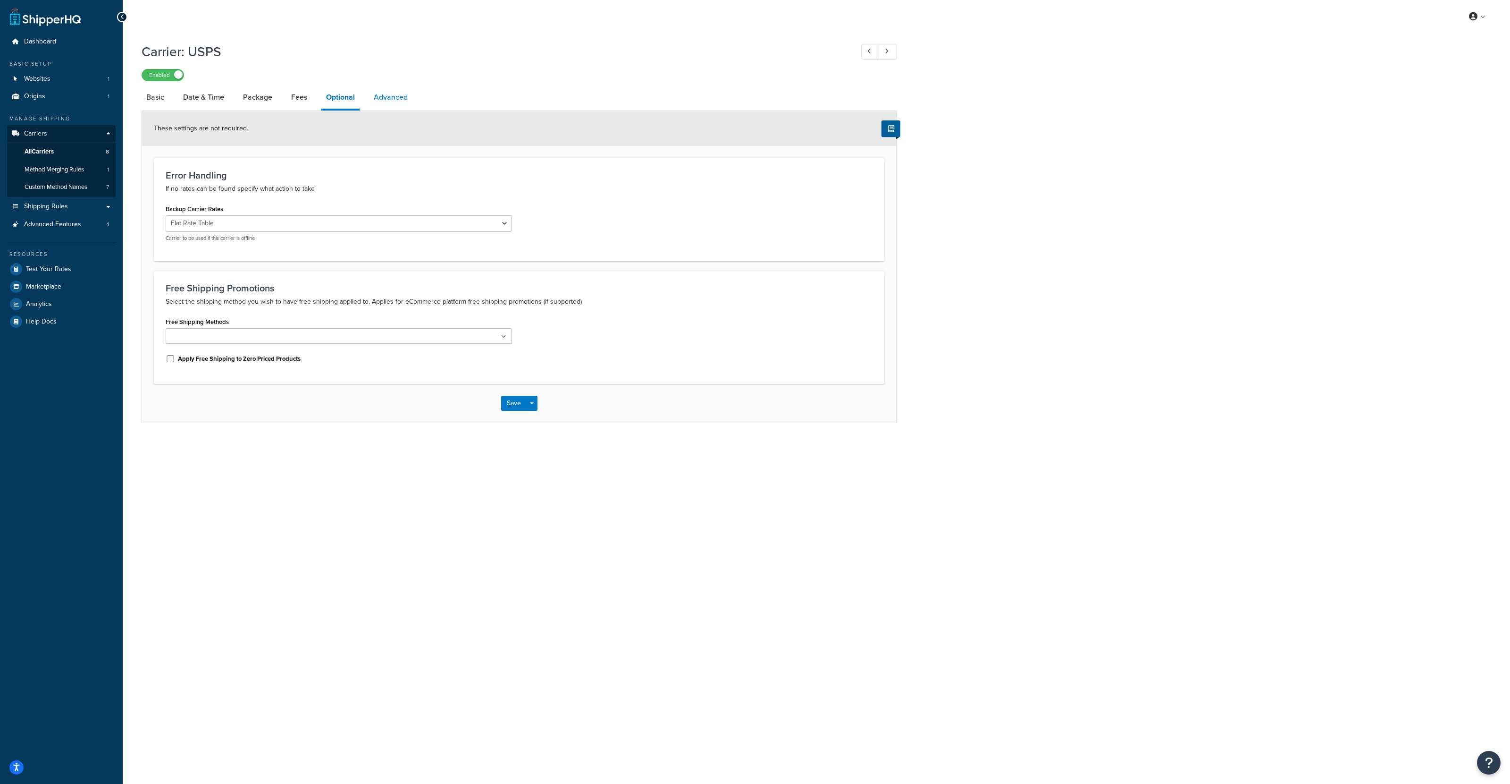
click at [398, 100] on link "Advanced" at bounding box center [390, 97] width 43 height 23
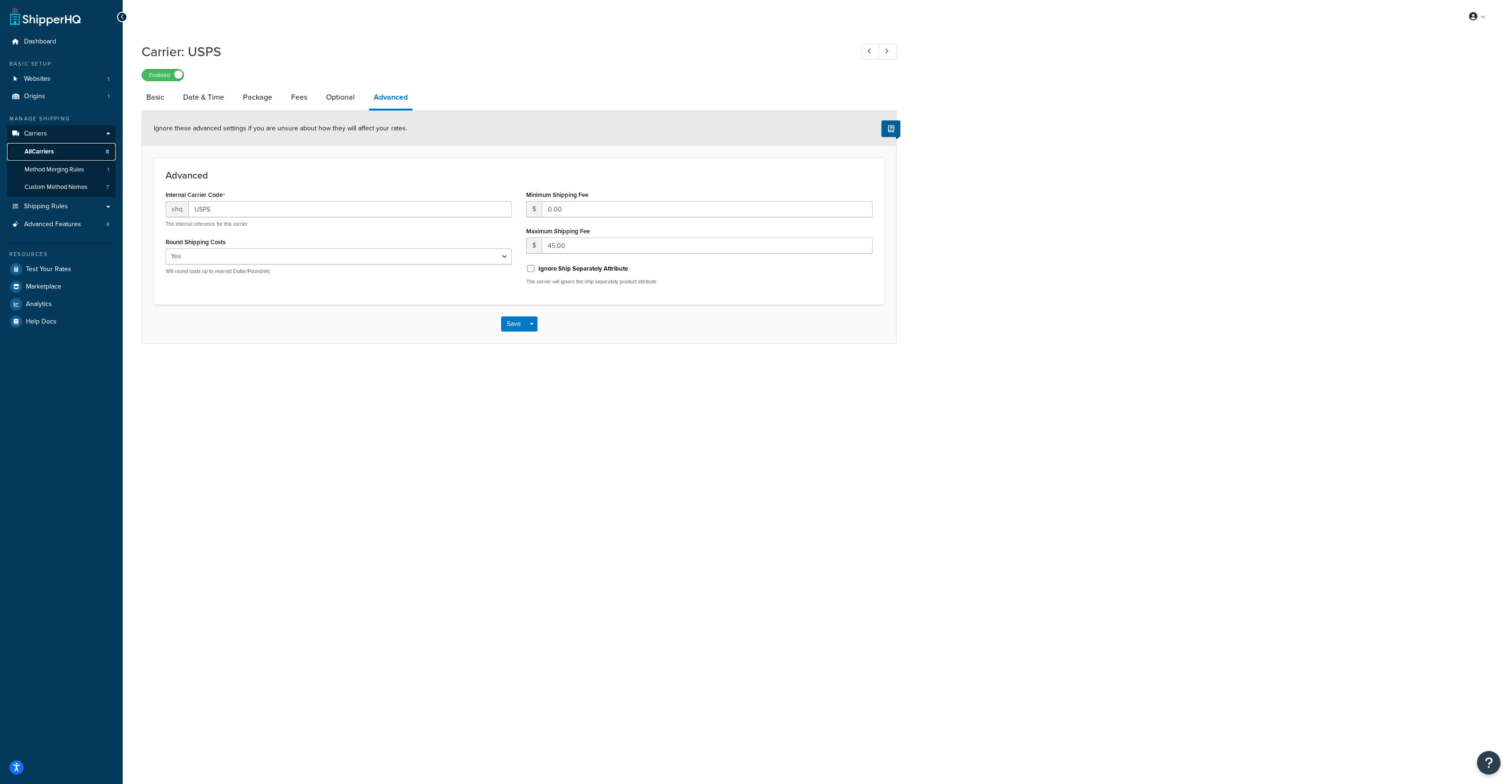
click at [71, 148] on link "All Carriers 8" at bounding box center [61, 151] width 109 height 17
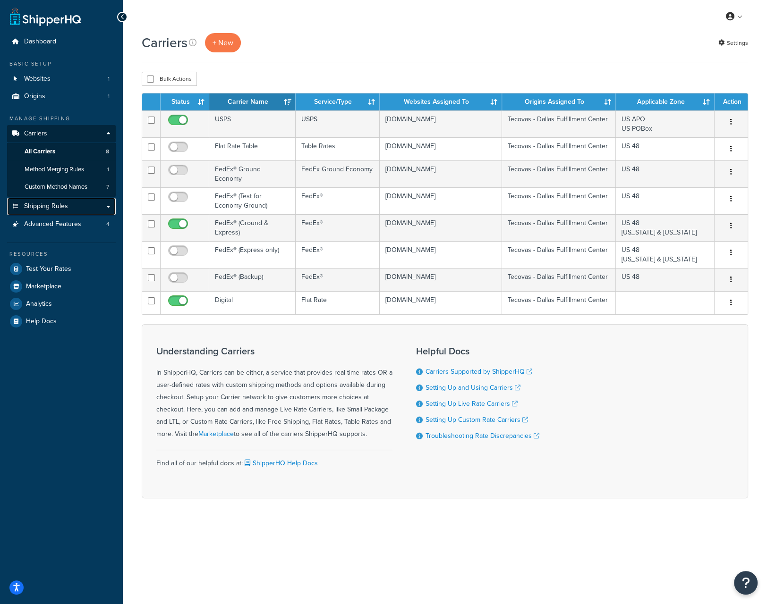
click at [107, 207] on link "Shipping Rules" at bounding box center [61, 206] width 109 height 17
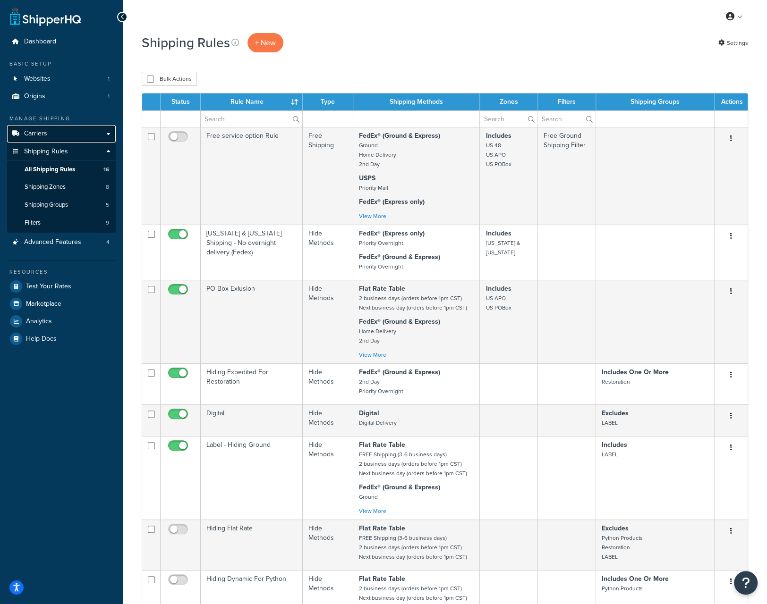
drag, startPoint x: 109, startPoint y: 135, endPoint x: 115, endPoint y: 135, distance: 6.2
click at [108, 135] on link "Carriers" at bounding box center [61, 133] width 109 height 17
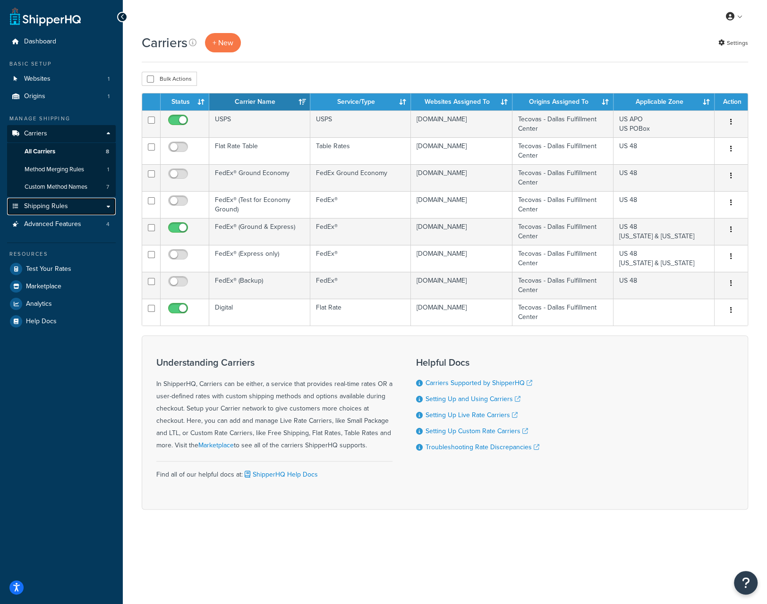
click at [103, 207] on link "Shipping Rules" at bounding box center [61, 206] width 109 height 17
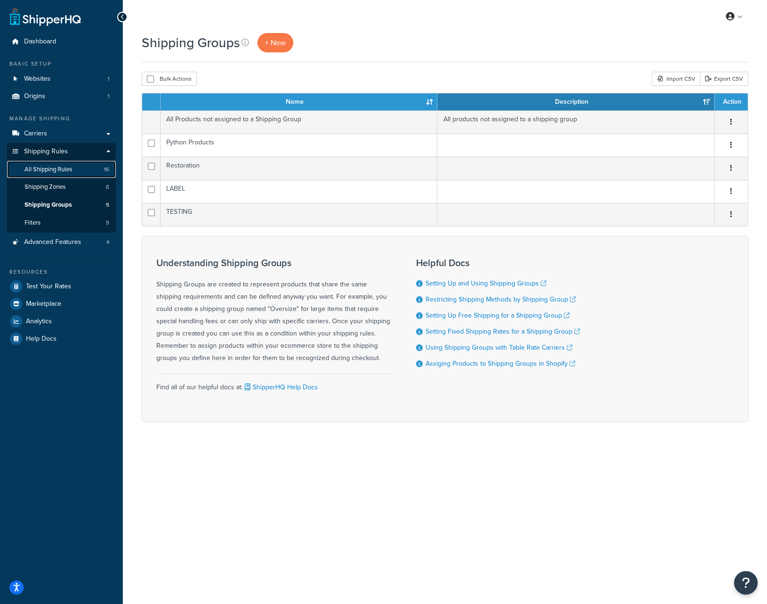
click at [61, 176] on link "All Shipping Rules 16" at bounding box center [61, 169] width 109 height 17
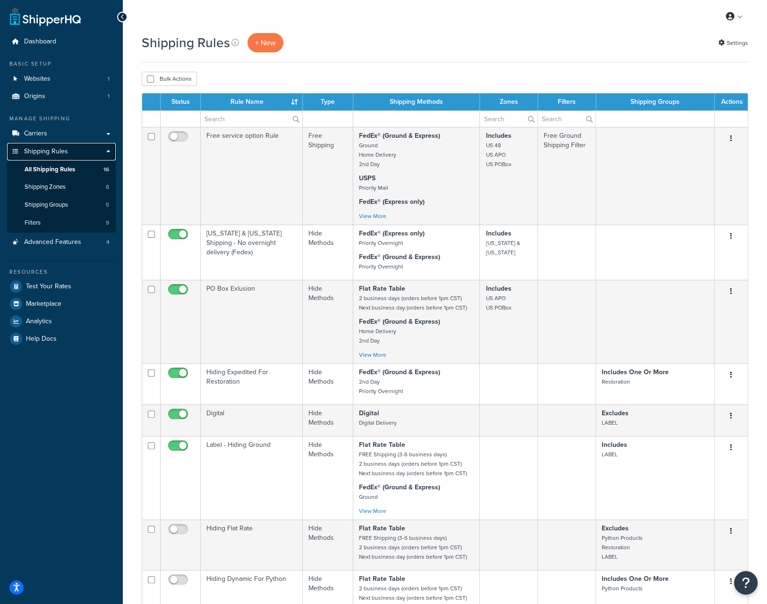
click at [62, 153] on span "Shipping Rules" at bounding box center [46, 152] width 44 height 8
click at [52, 186] on span "Shipping Zones" at bounding box center [45, 187] width 41 height 8
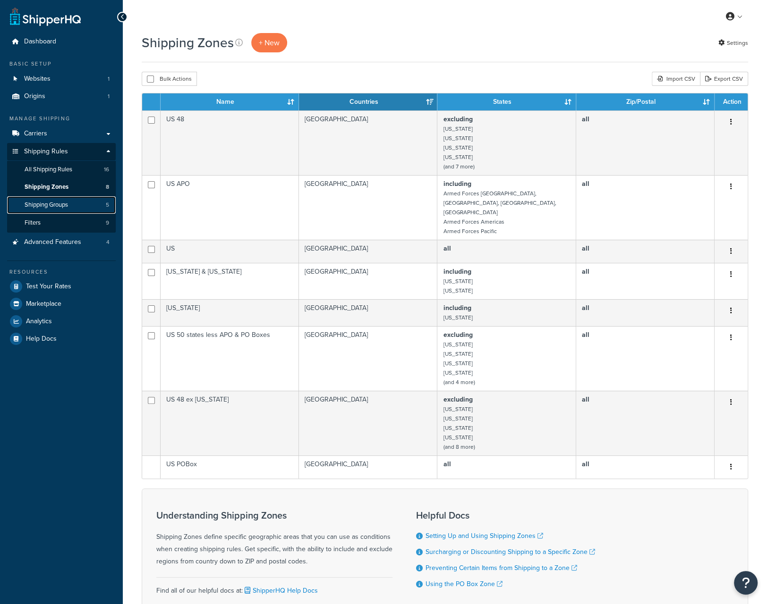
click at [59, 204] on span "Shipping Groups" at bounding box center [46, 205] width 43 height 8
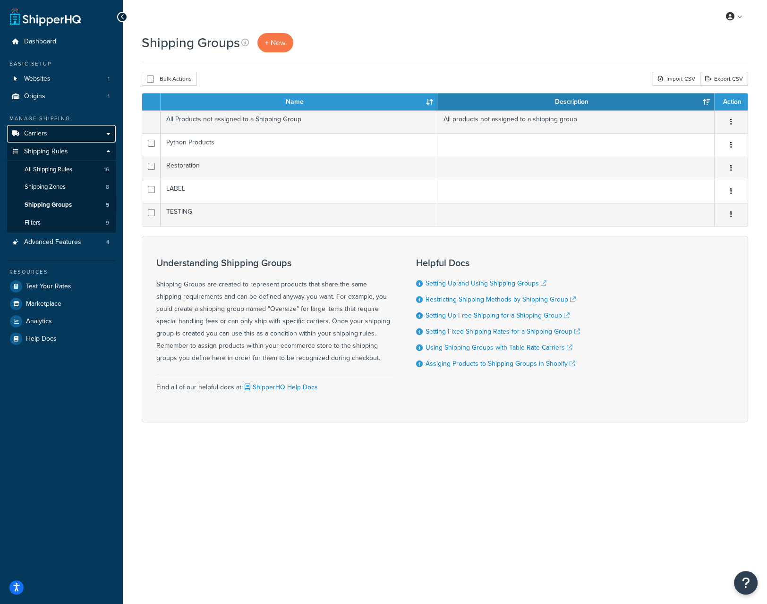
click at [108, 134] on link "Carriers" at bounding box center [61, 133] width 109 height 17
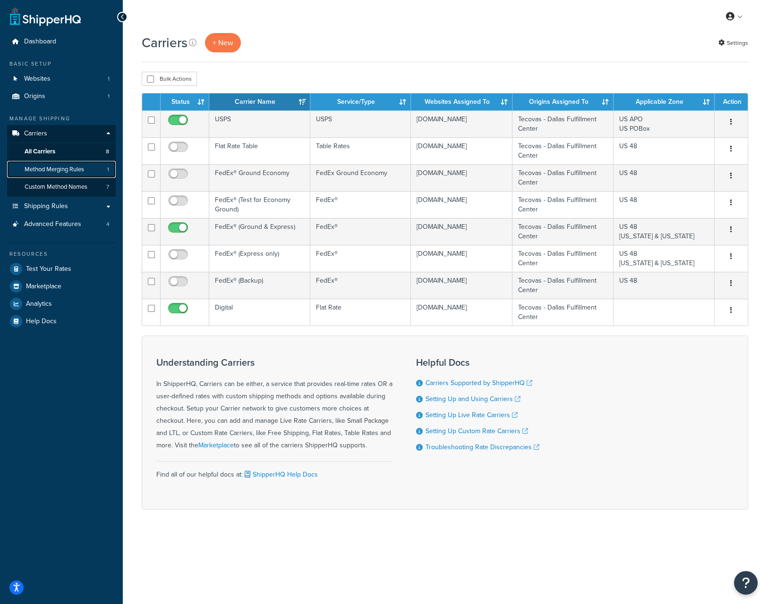
click at [66, 172] on span "Method Merging Rules" at bounding box center [54, 170] width 59 height 8
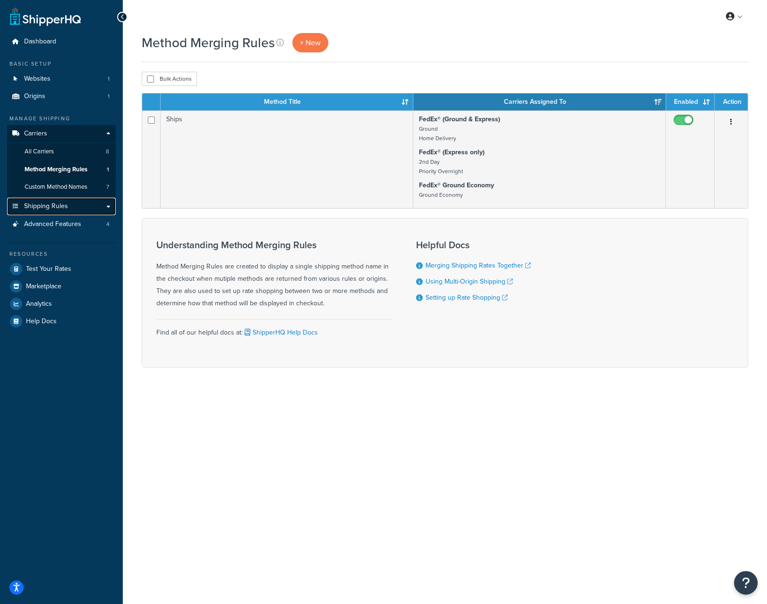
drag, startPoint x: 40, startPoint y: 199, endPoint x: 46, endPoint y: 203, distance: 7.5
click at [41, 199] on link "Shipping Rules" at bounding box center [61, 206] width 109 height 17
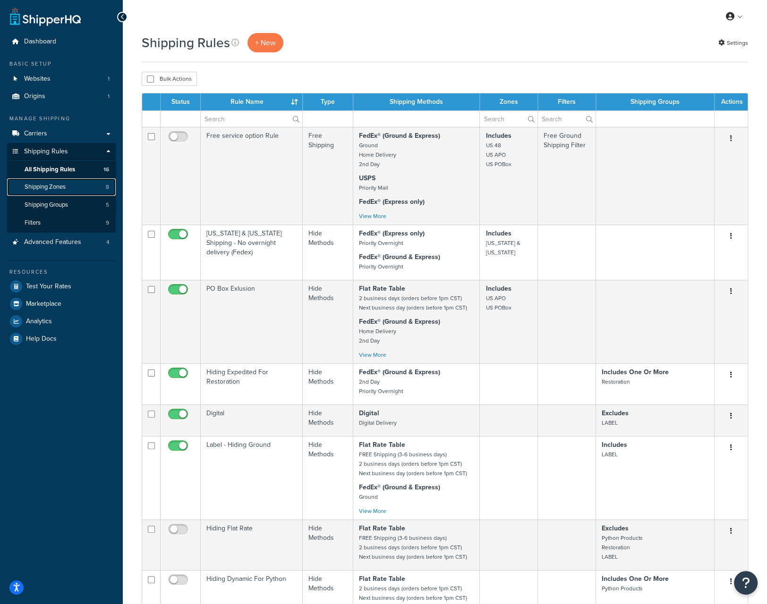
click at [54, 185] on span "Shipping Zones" at bounding box center [45, 187] width 41 height 8
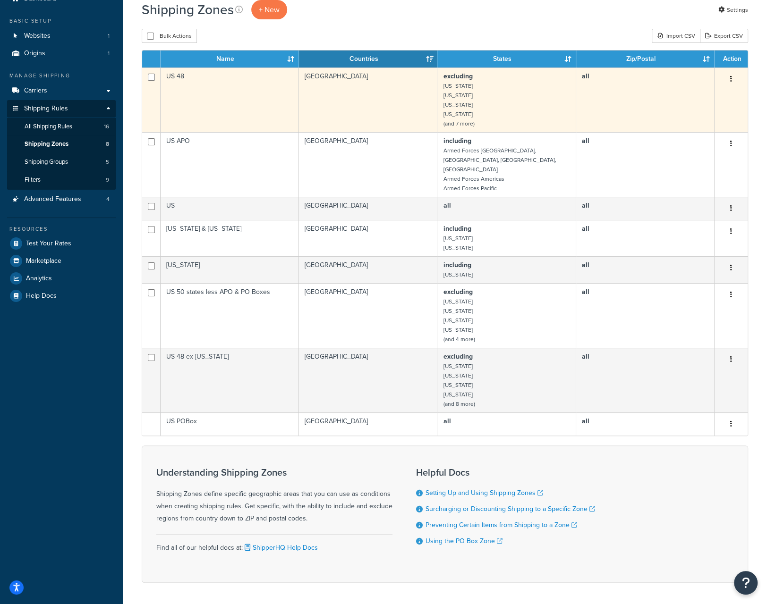
scroll to position [44, 0]
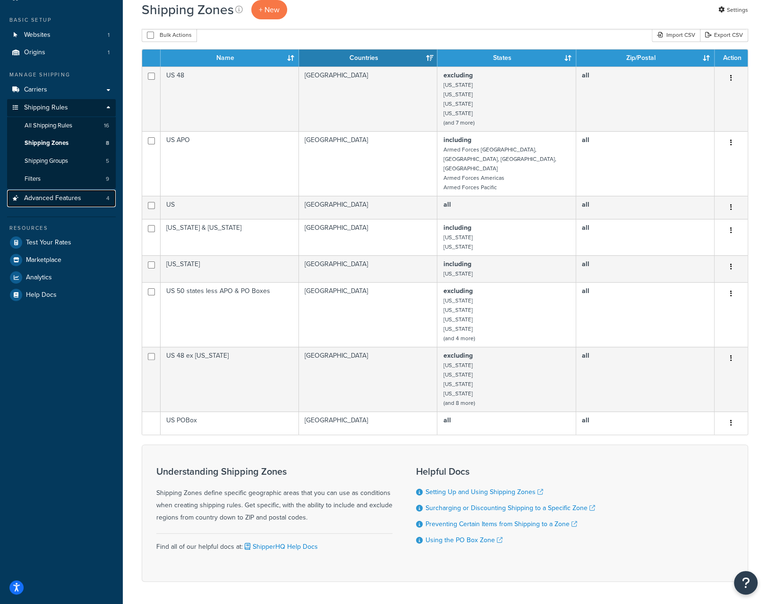
click at [105, 202] on link "Advanced Features 4" at bounding box center [61, 198] width 109 height 17
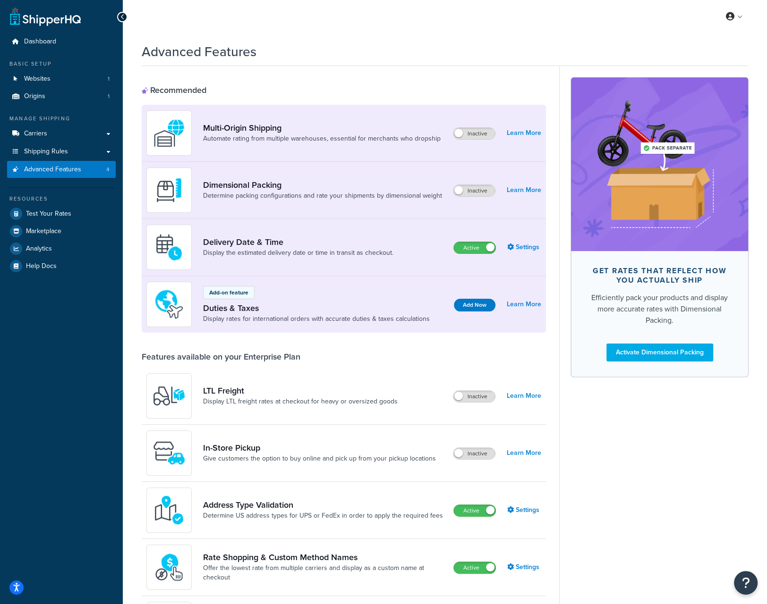
scroll to position [0, 0]
click at [62, 72] on link "Websites 1" at bounding box center [61, 78] width 109 height 17
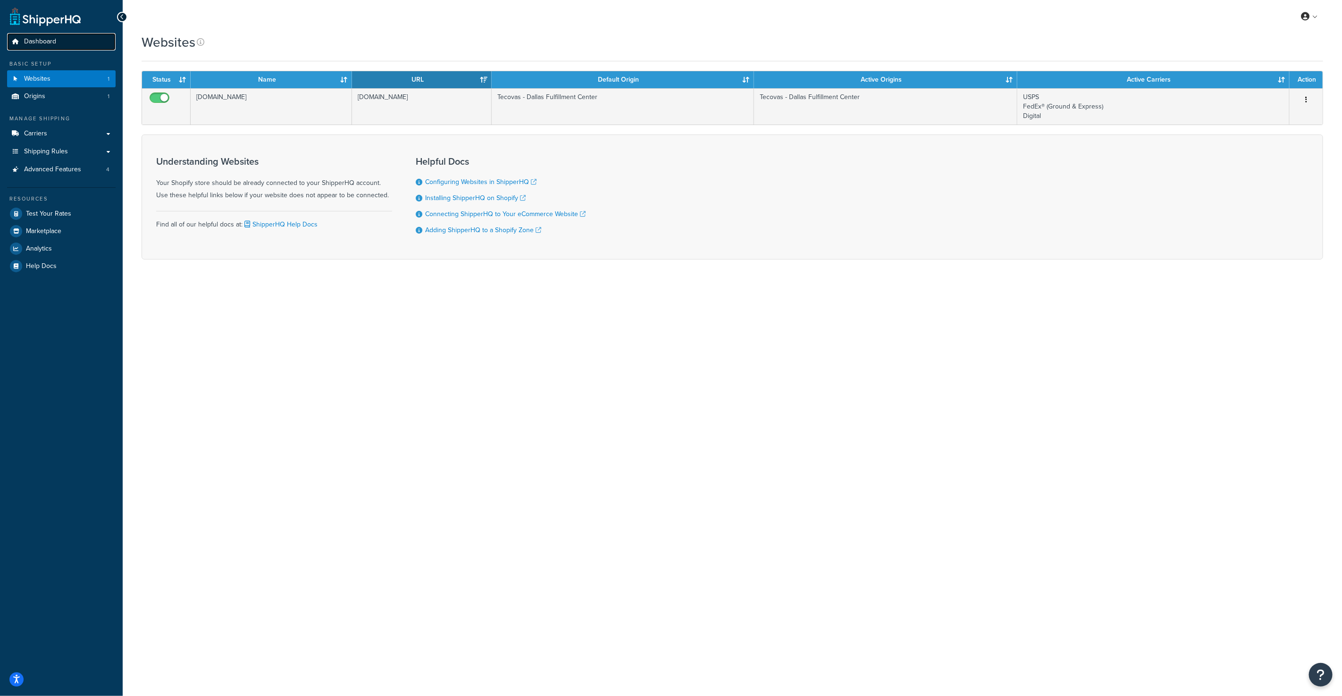
click at [37, 45] on span "Dashboard" at bounding box center [40, 42] width 32 height 8
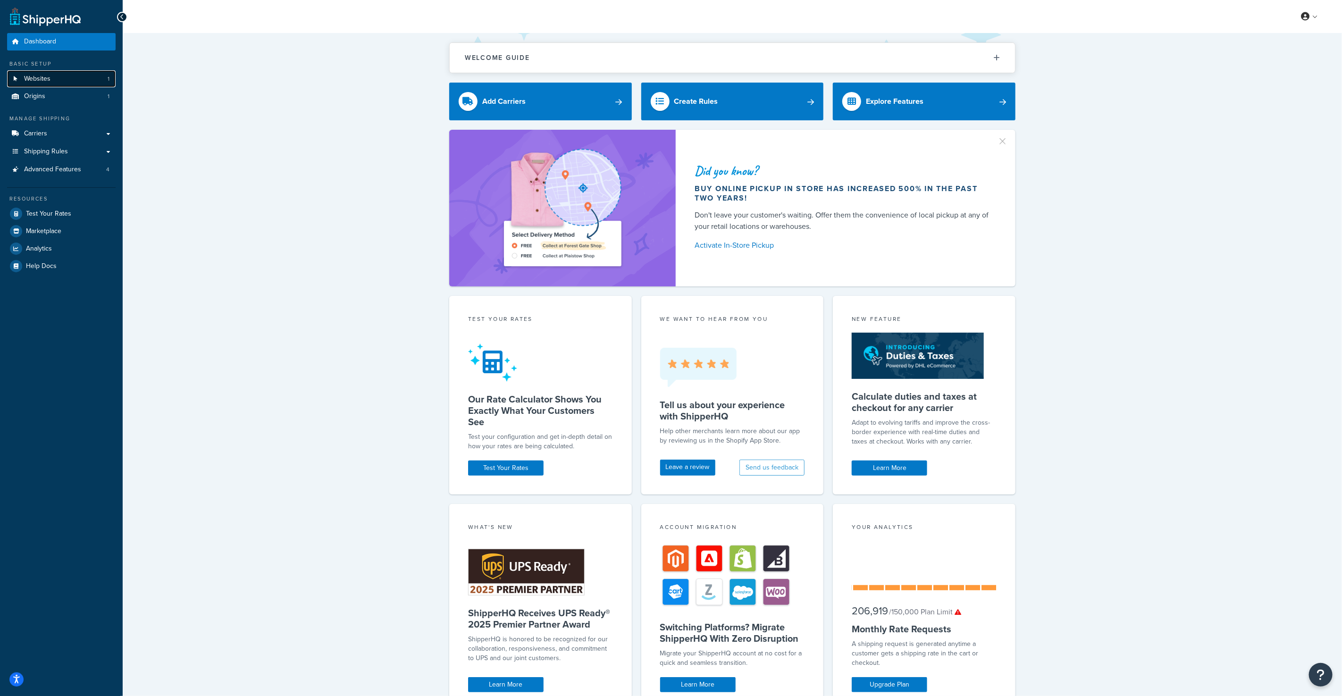
click at [65, 77] on link "Websites 1" at bounding box center [61, 78] width 109 height 17
